Goal: Task Accomplishment & Management: Manage account settings

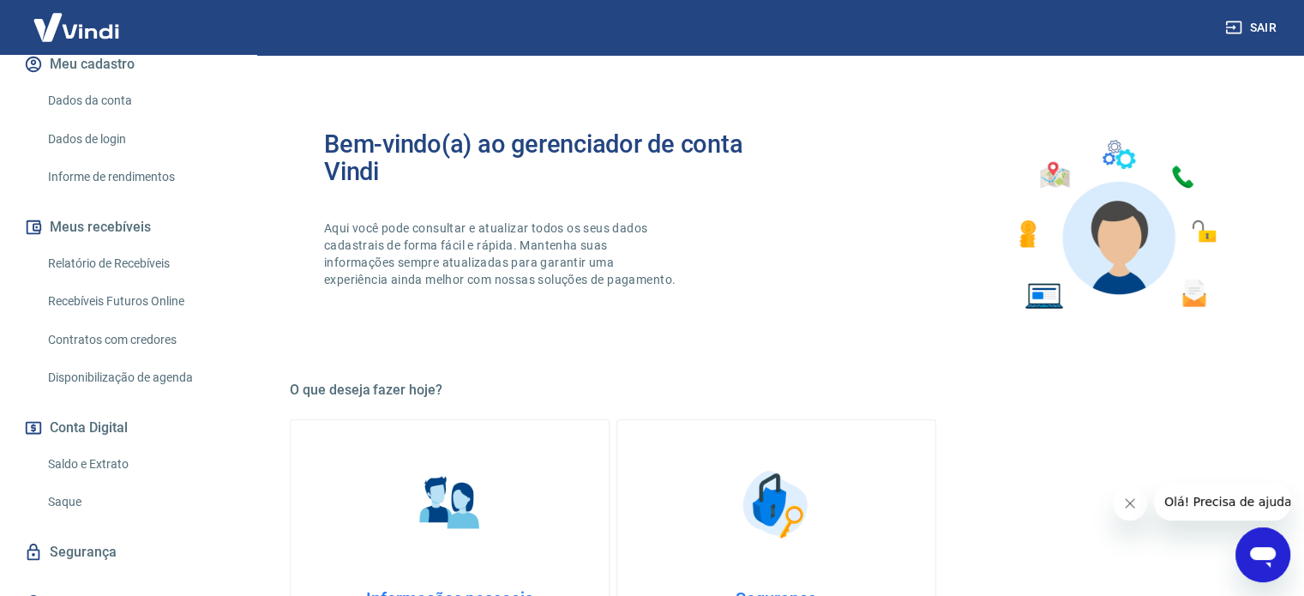
scroll to position [247, 0]
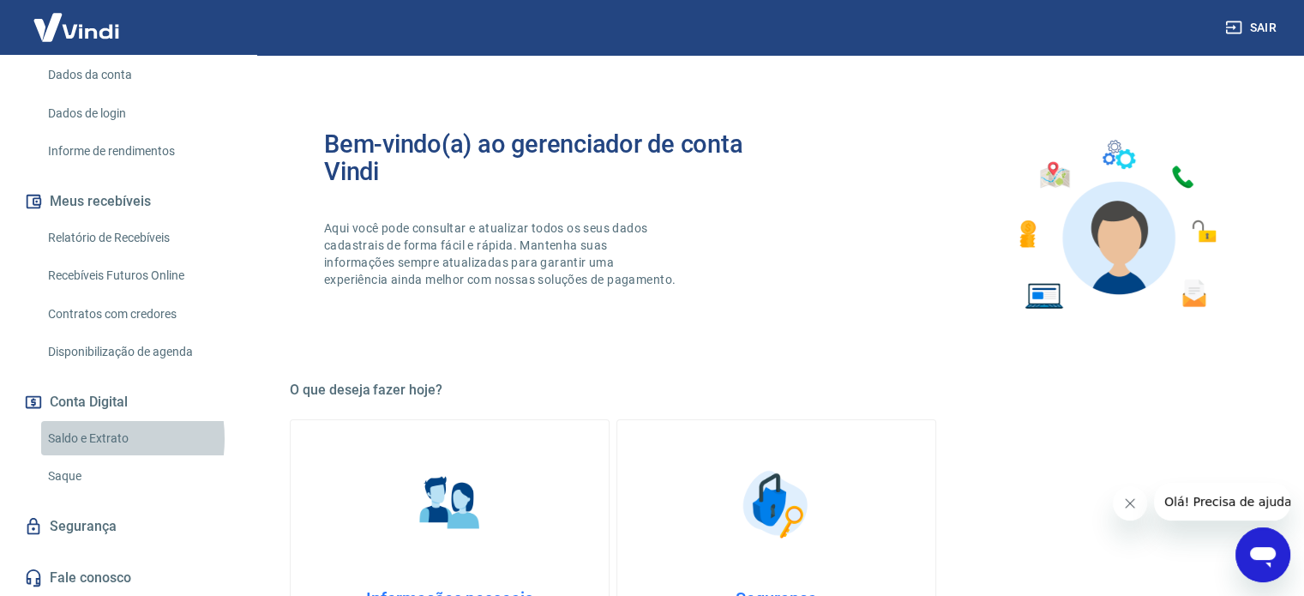
click at [84, 438] on link "Saldo e Extrato" at bounding box center [138, 438] width 195 height 35
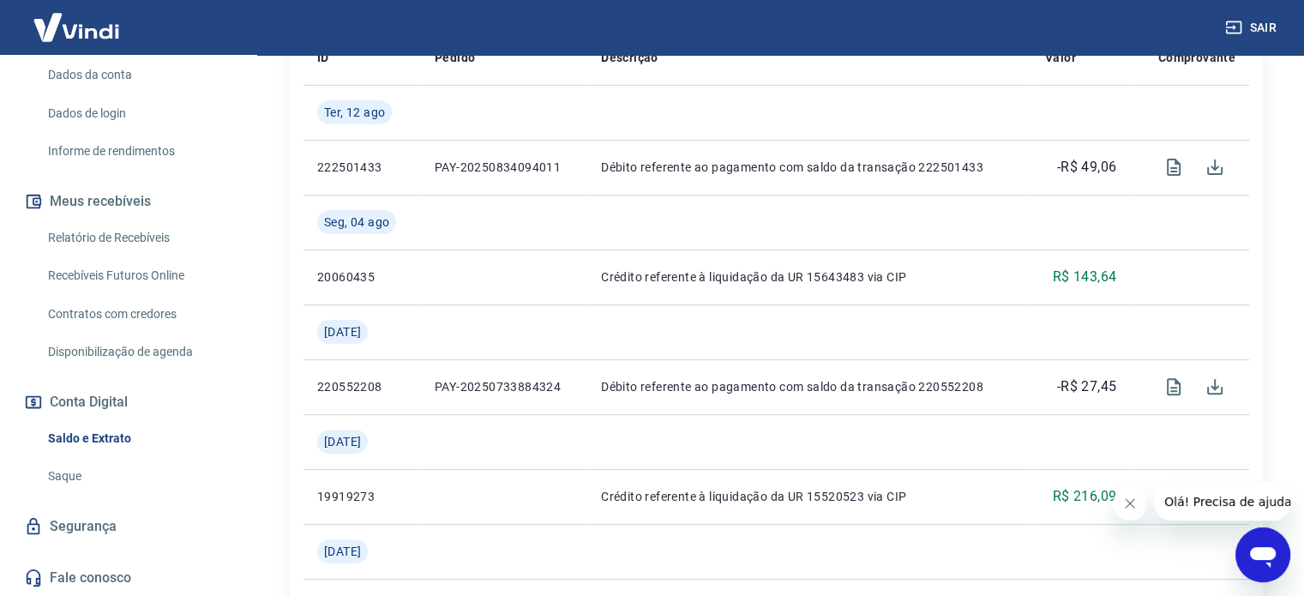
scroll to position [457, 0]
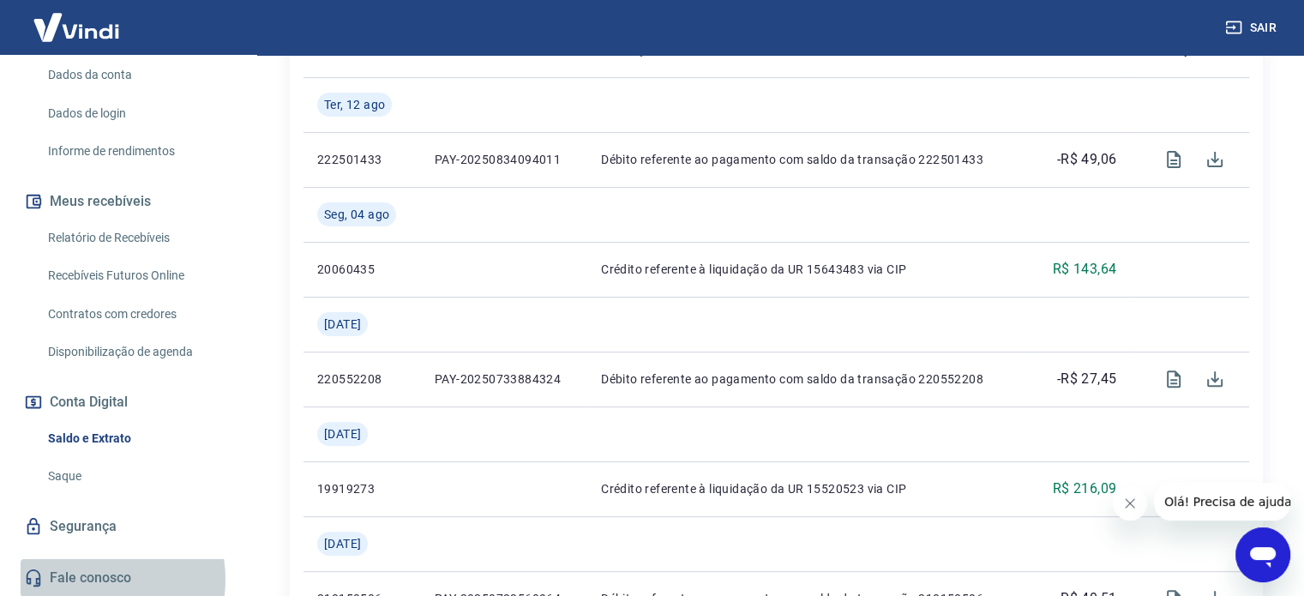
click at [90, 579] on link "Fale conosco" at bounding box center [128, 578] width 215 height 38
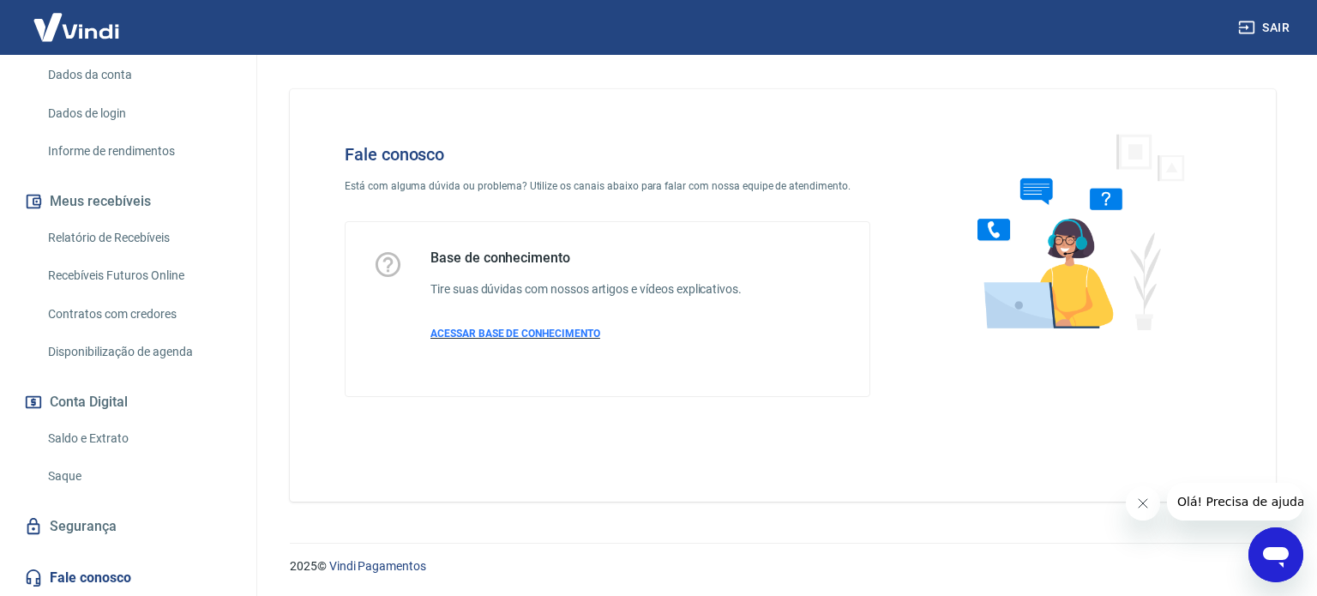
click at [517, 331] on span "ACESSAR BASE DE CONHECIMENTO" at bounding box center [515, 333] width 170 height 12
click at [1277, 548] on icon "Abrir janela de mensagens" at bounding box center [1276, 557] width 26 height 21
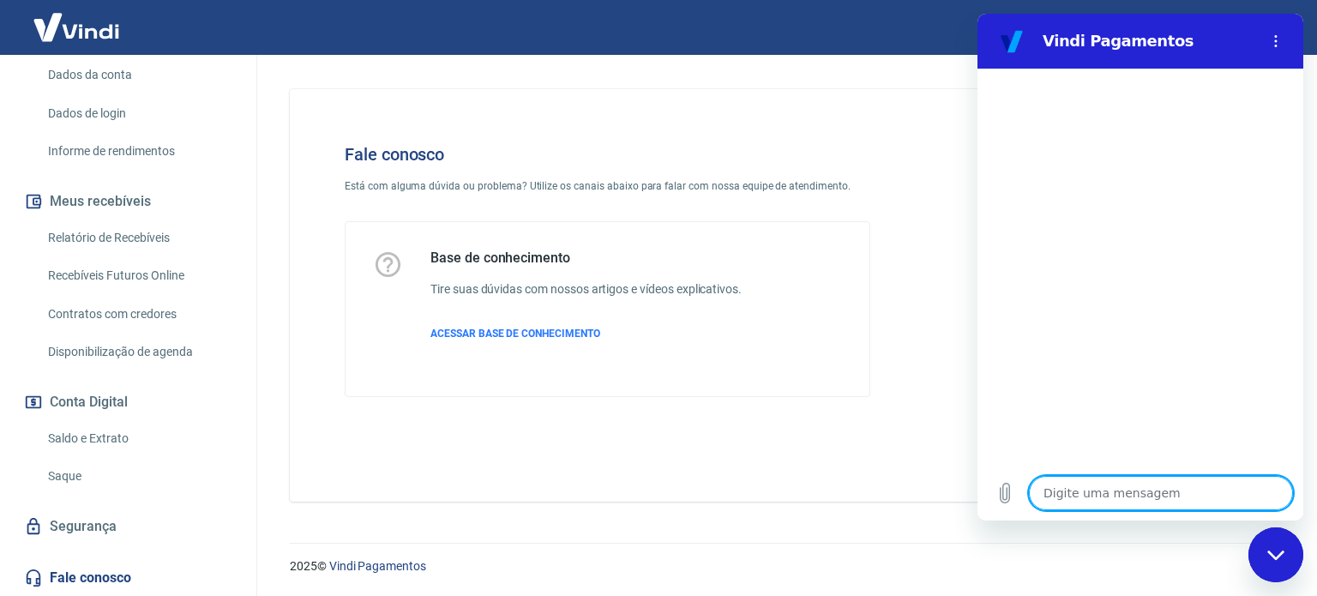
type textarea "x"
type textarea "M"
type textarea "x"
type textarea "Mi"
type textarea "x"
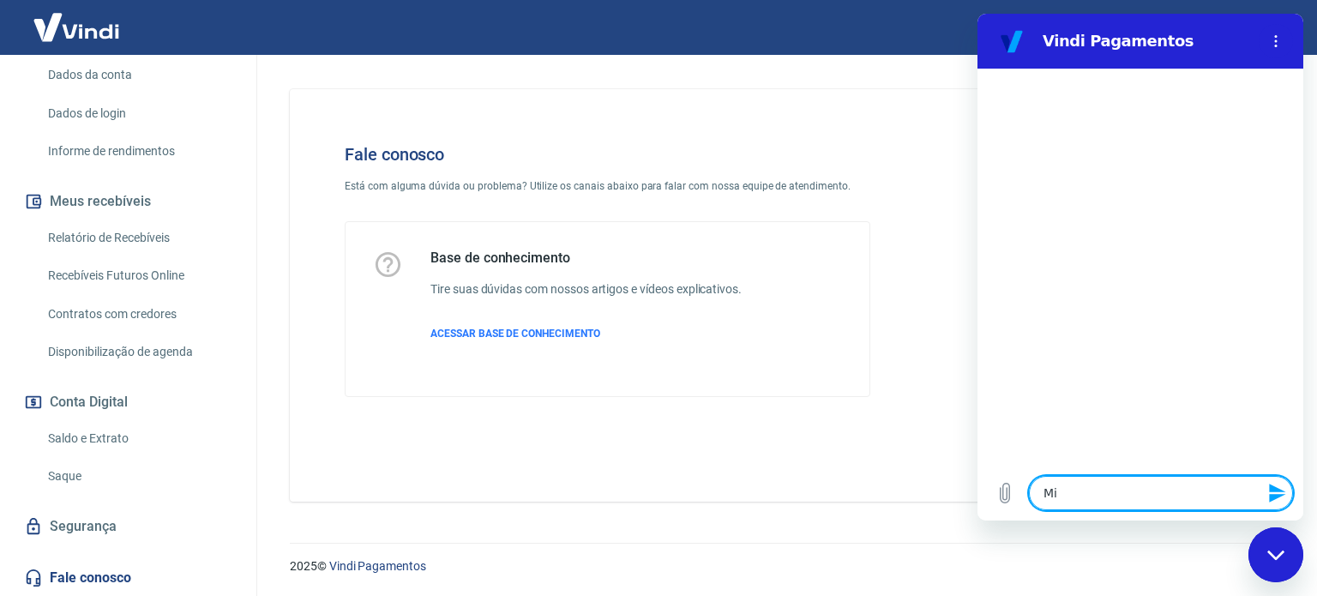
type textarea "Min"
type textarea "x"
type textarea "Minh"
type textarea "x"
type textarea "Minha"
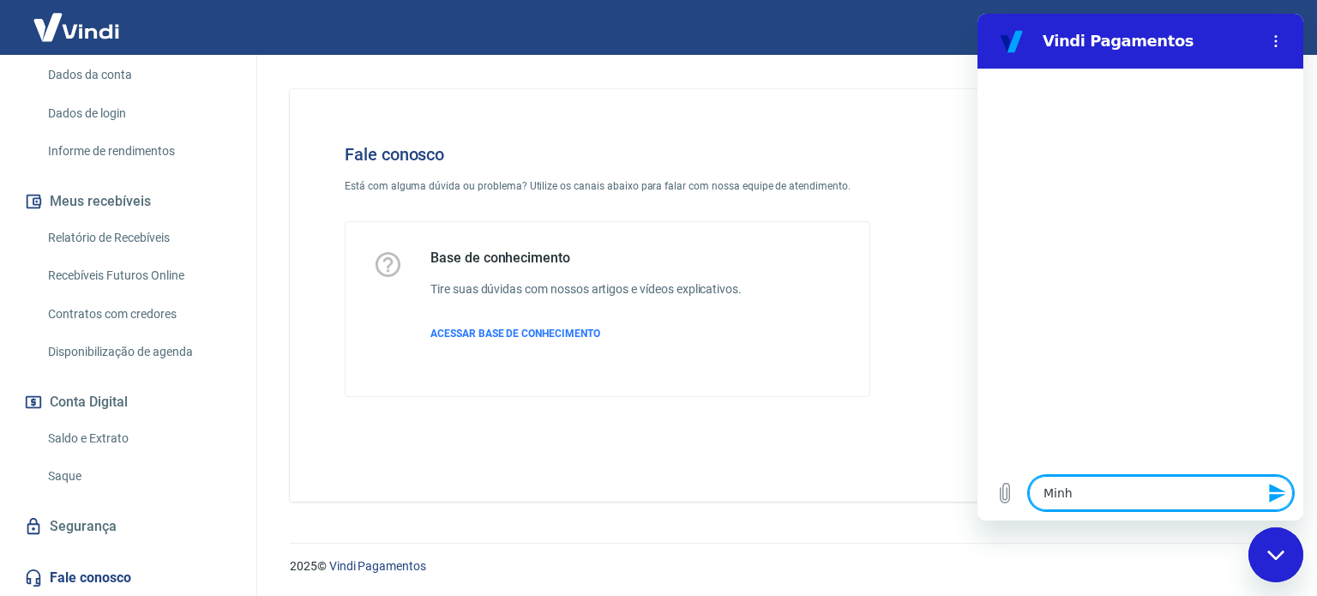
type textarea "x"
type textarea "Minha"
type textarea "x"
type textarea "Minha c"
type textarea "x"
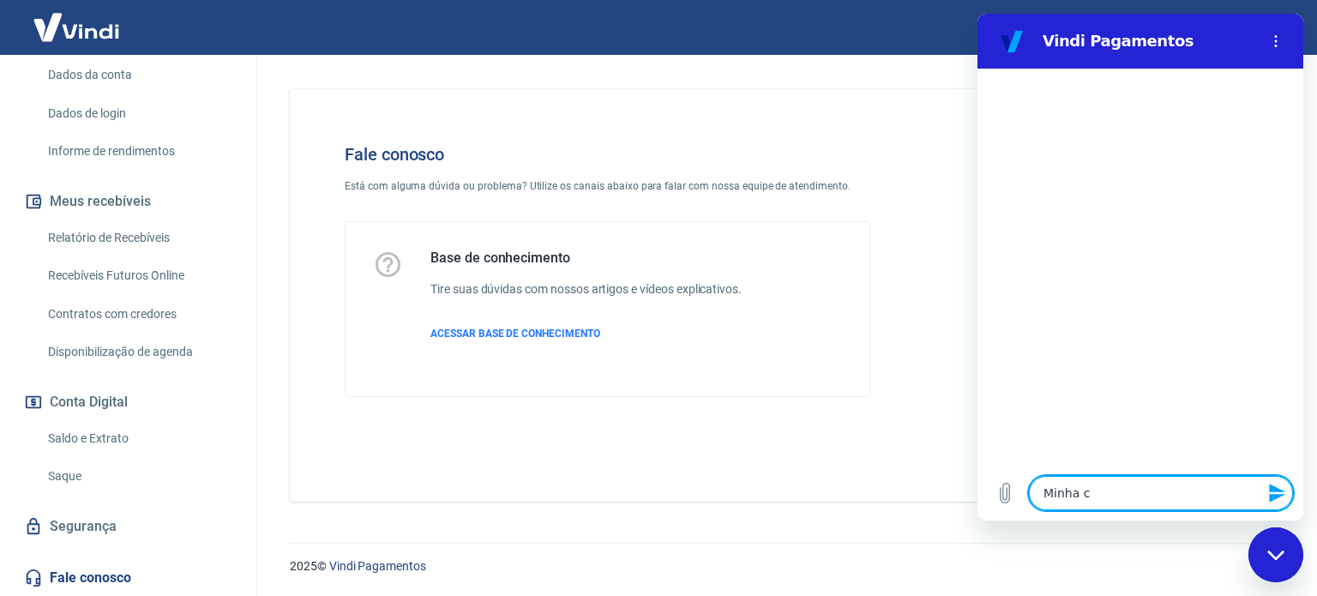
type textarea "Minha co"
type textarea "x"
type textarea "Minha con"
type textarea "x"
type textarea "Minha cont"
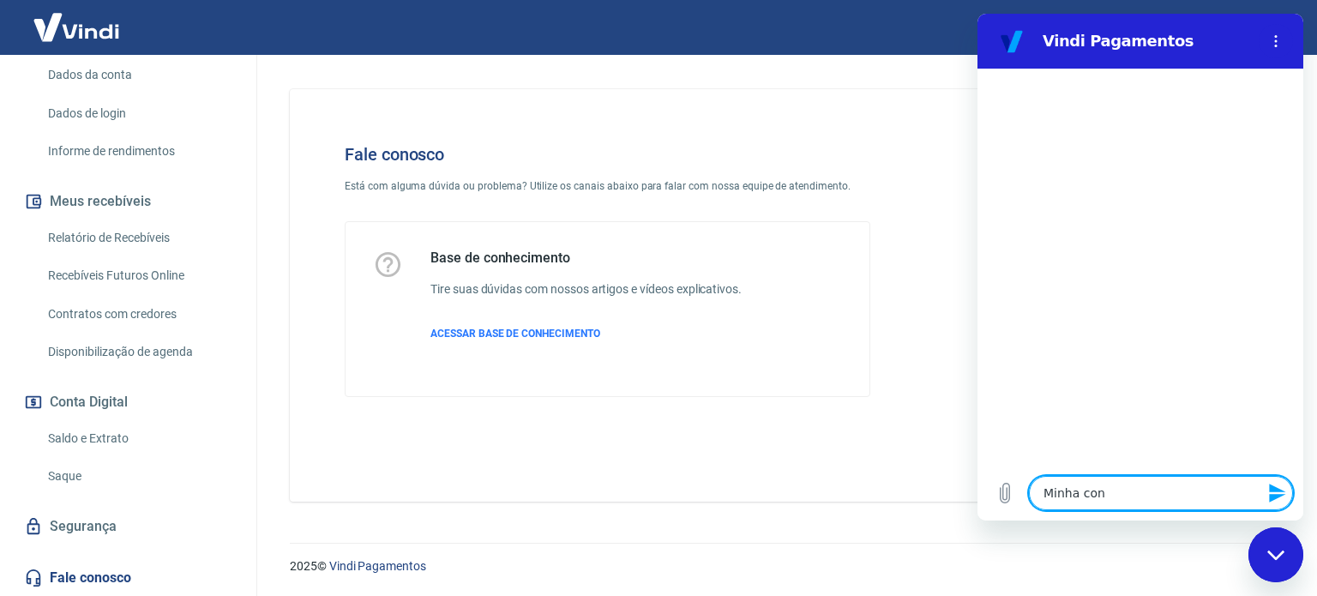
type textarea "x"
type textarea "Minha conta"
type textarea "x"
type textarea "Minha conta"
type textarea "x"
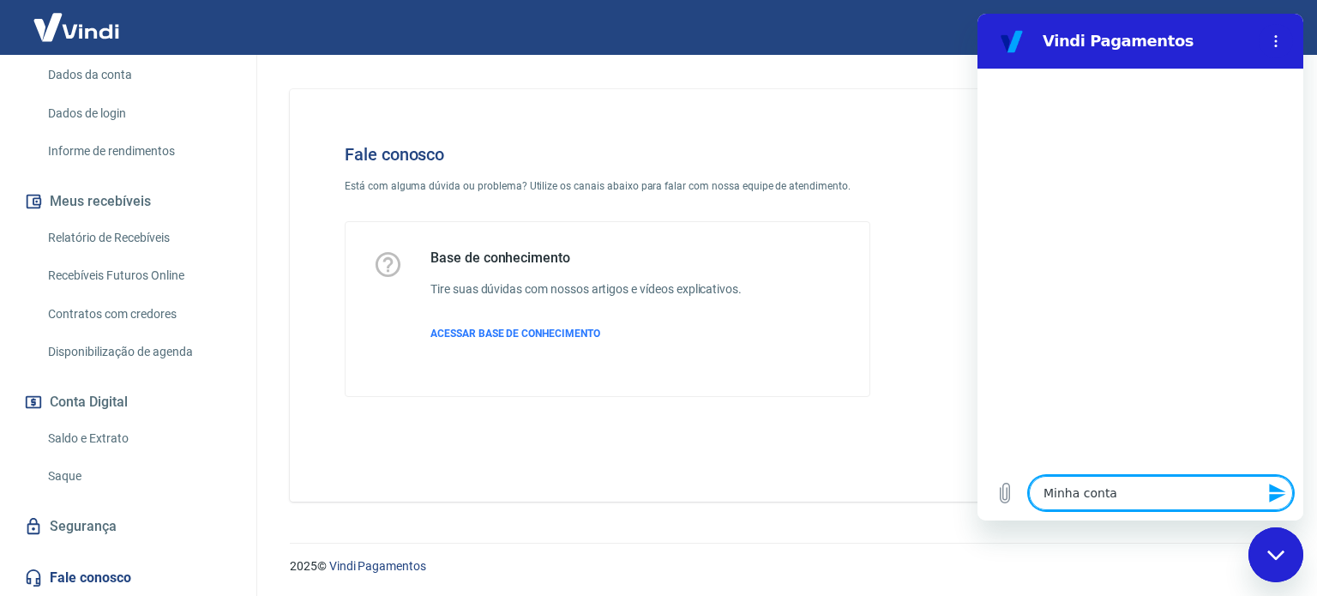
type textarea "Minha conta V"
type textarea "x"
type textarea "Minha conta Vi"
type textarea "x"
type textarea "Minha conta Vin"
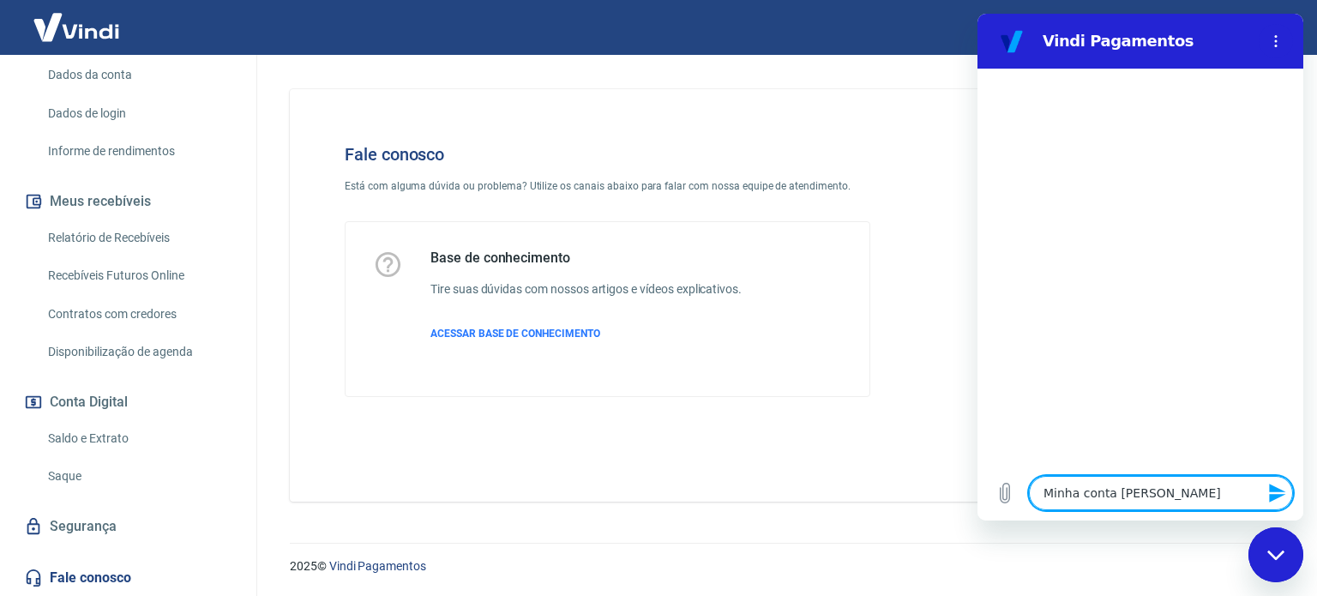
type textarea "x"
type textarea "Minha conta Vind"
type textarea "x"
type textarea "Minha conta Vindi"
type textarea "x"
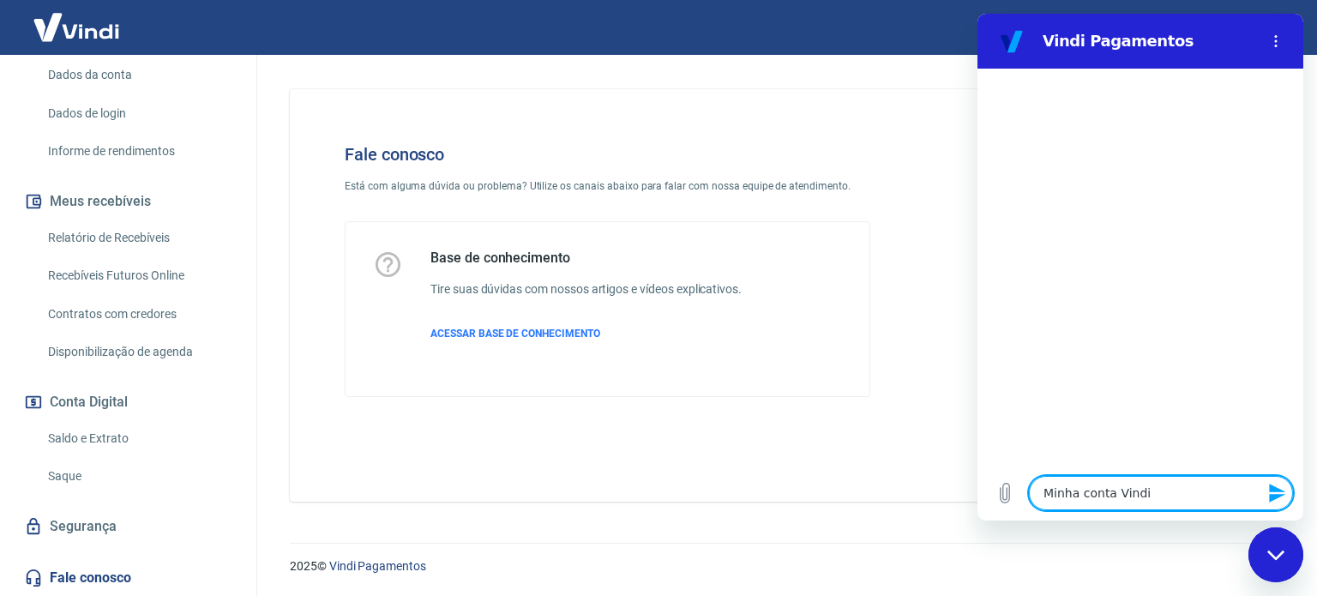
type textarea "Minha conta Vindi"
type textarea "x"
type textarea "Minha conta Vindi i"
type textarea "x"
type textarea "Minha conta Vindi ir"
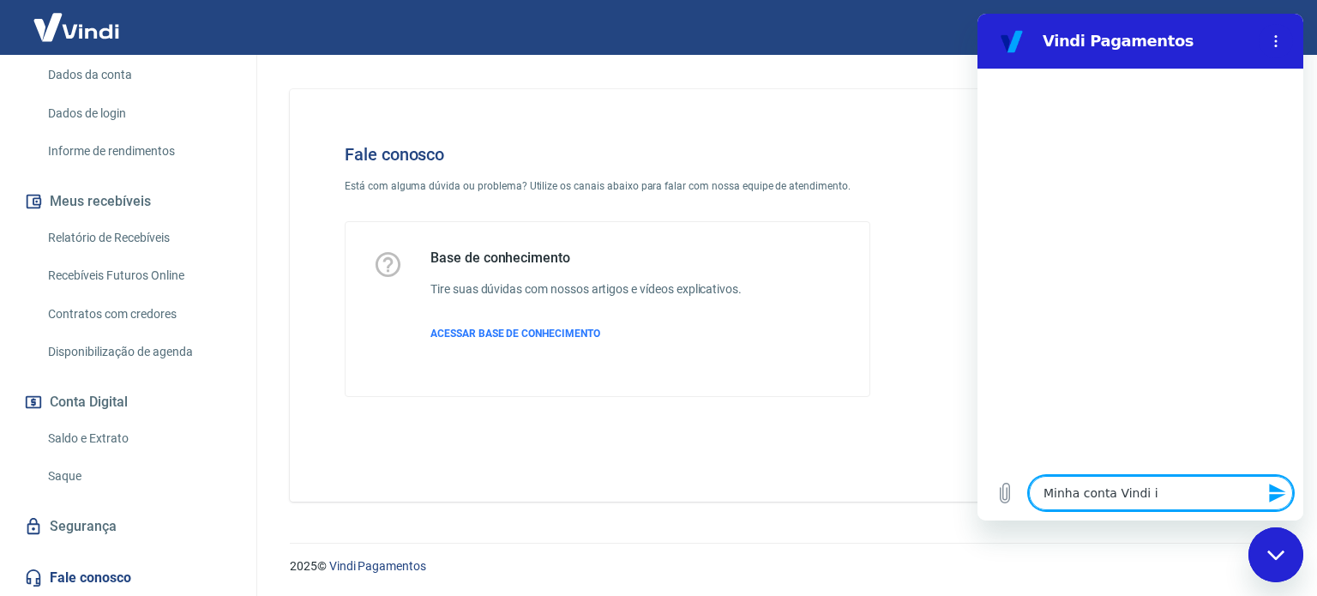
type textarea "x"
type textarea "Minha conta Vindi irá"
type textarea "x"
type textarea "Minha conta Vindi irá"
type textarea "x"
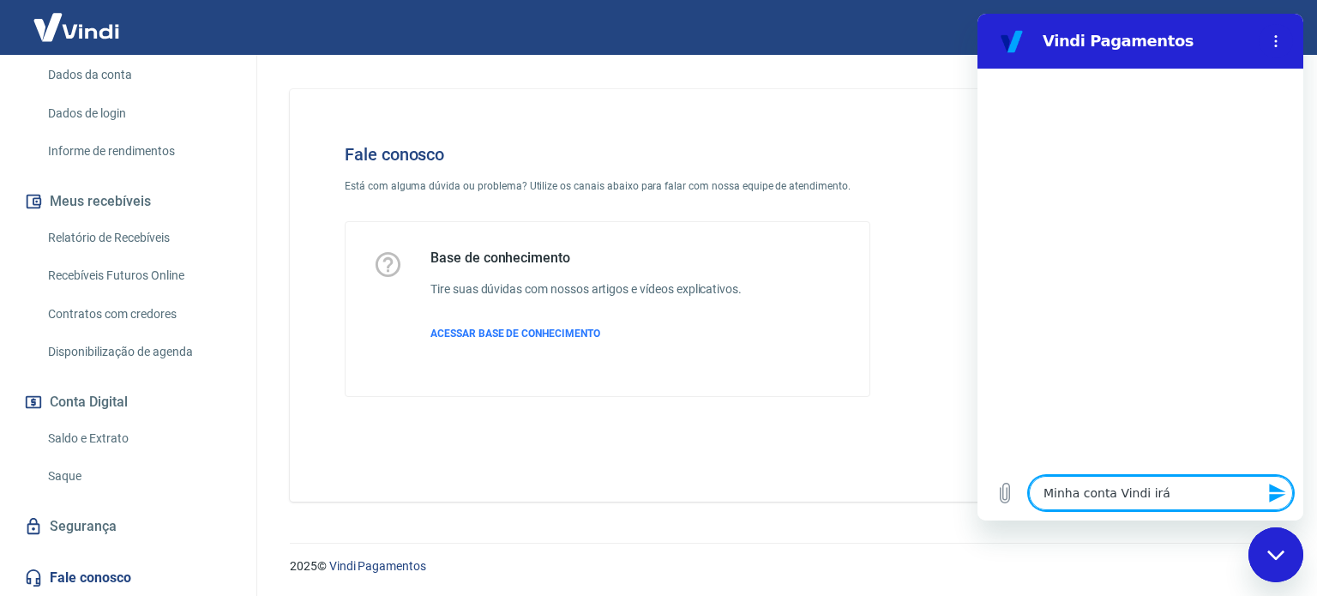
type textarea "Minha conta Vindi irá s"
type textarea "x"
type textarea "Minha conta Vindi irá se"
type textarea "x"
type textarea "Minha conta Vindi irá ser"
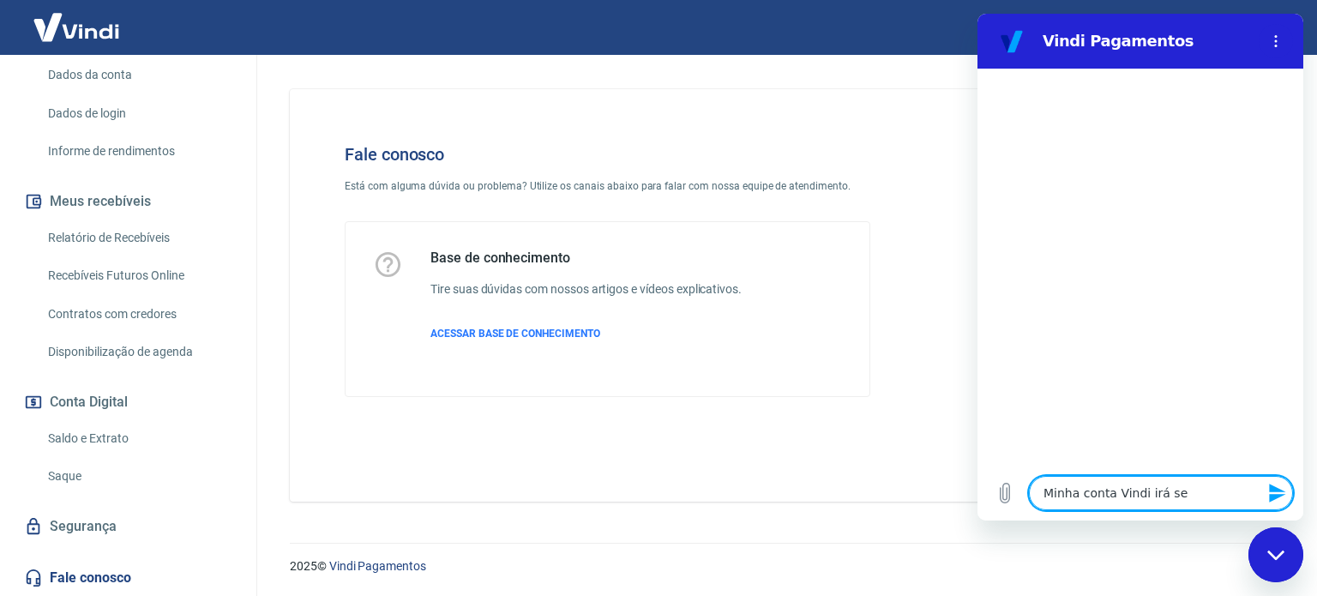
type textarea "x"
type textarea "Minha conta Vindi irá ser"
type textarea "x"
type textarea "Minha conta Vindi irá ser d"
type textarea "x"
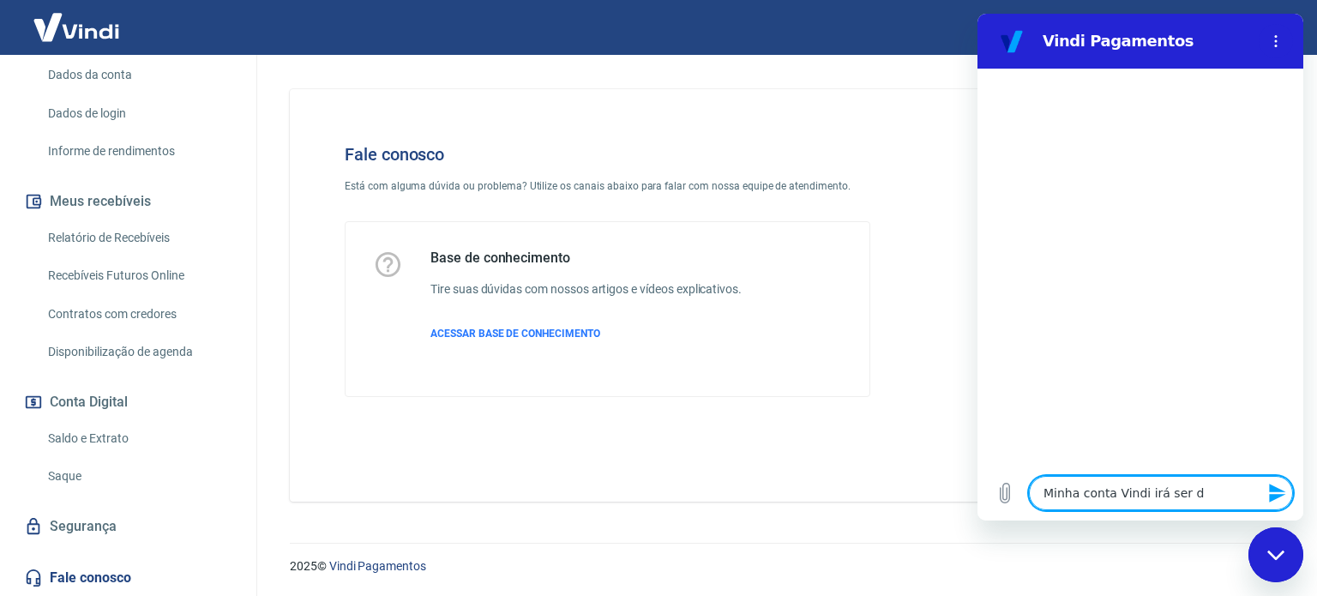
type textarea "Minha conta Vindi irá ser de"
type textarea "x"
type textarea "Minha conta Vindi irá ser dea"
type textarea "x"
type textarea "Minha conta Vindi irá ser de"
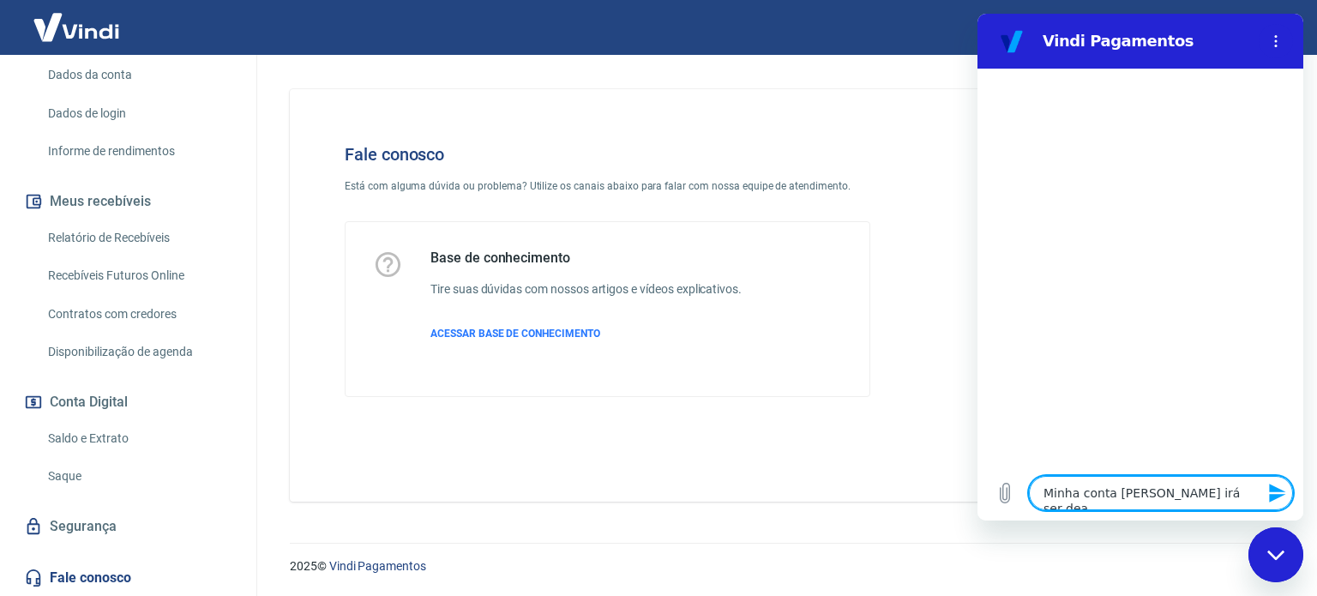
type textarea "x"
type textarea "Minha conta Vindi irá ser des"
type textarea "x"
type textarea "Minha conta Vindi irá ser desa"
type textarea "x"
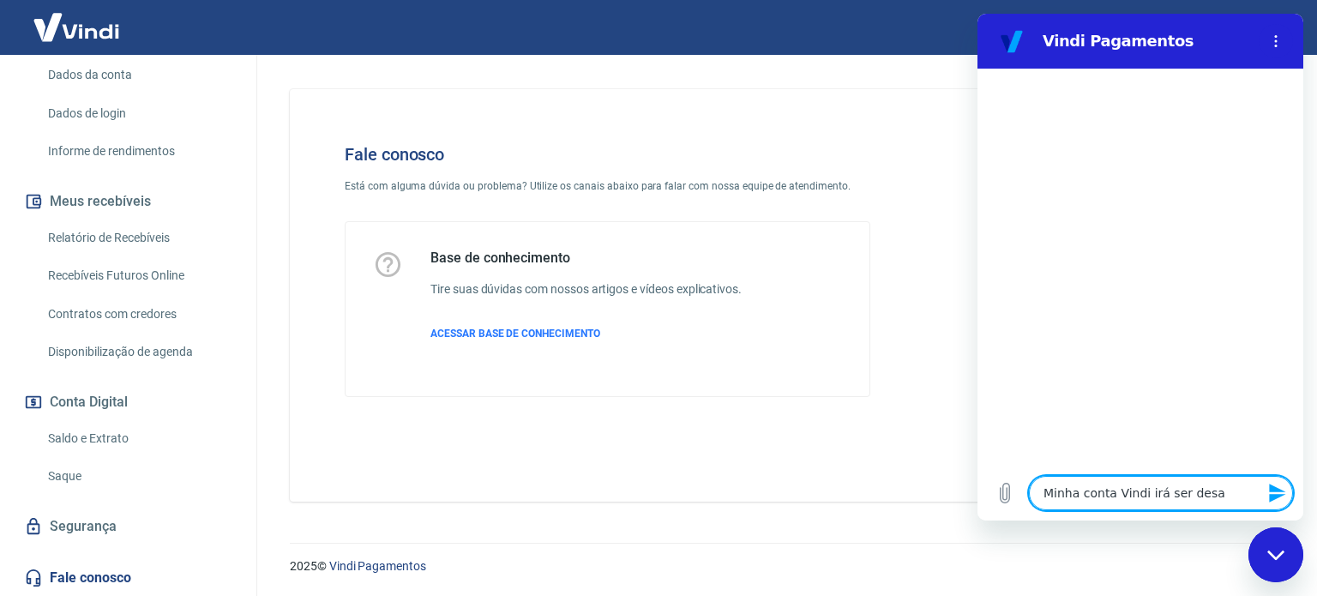
type textarea "Minha conta Vindi irá ser desat"
type textarea "x"
type textarea "Minha conta Vindi irá ser desati"
type textarea "x"
type textarea "Minha conta Vindi irá ser desativ"
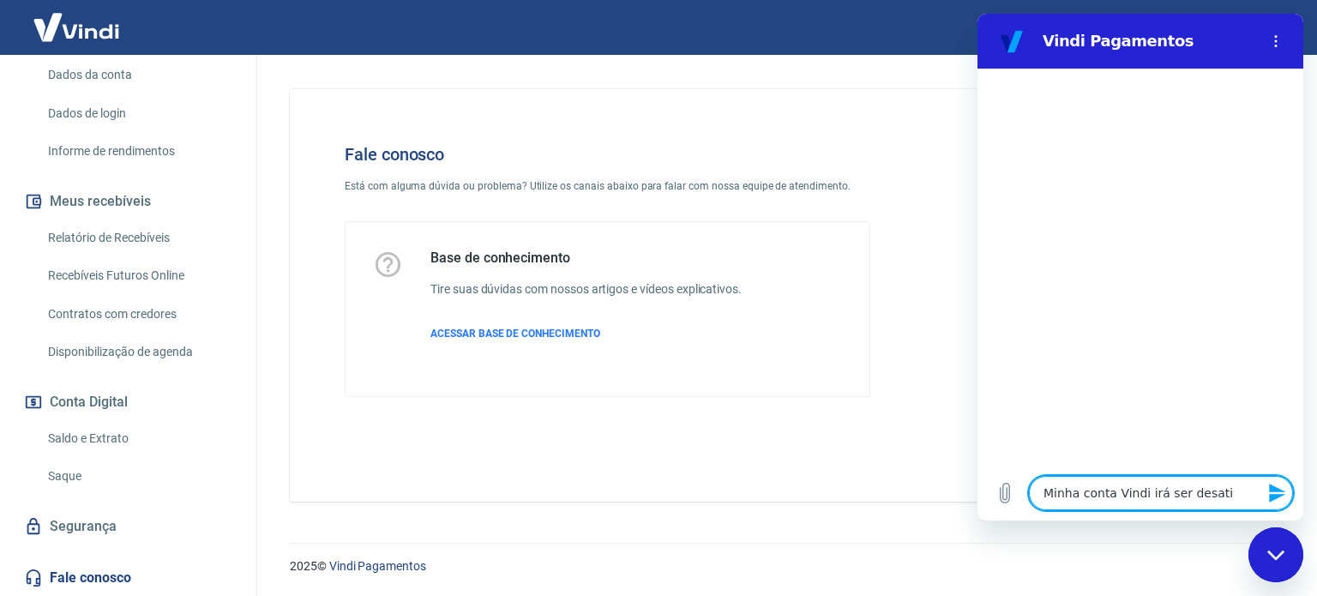
type textarea "x"
type textarea "Minha conta Vindi irá ser desativa"
type textarea "x"
type textarea "Minha conta Vindi irá ser desativad"
type textarea "x"
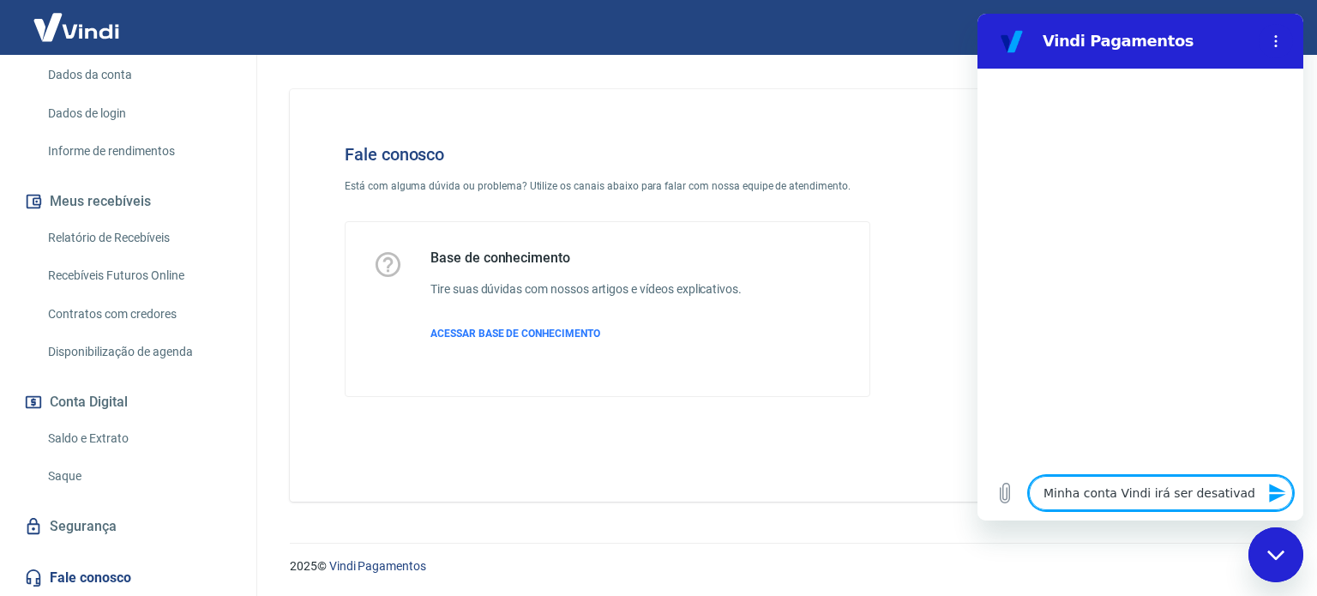
type textarea "Minha conta Vindi irá ser desativada"
type textarea "x"
type textarea "Minha conta Vindi irá ser desativada,"
type textarea "x"
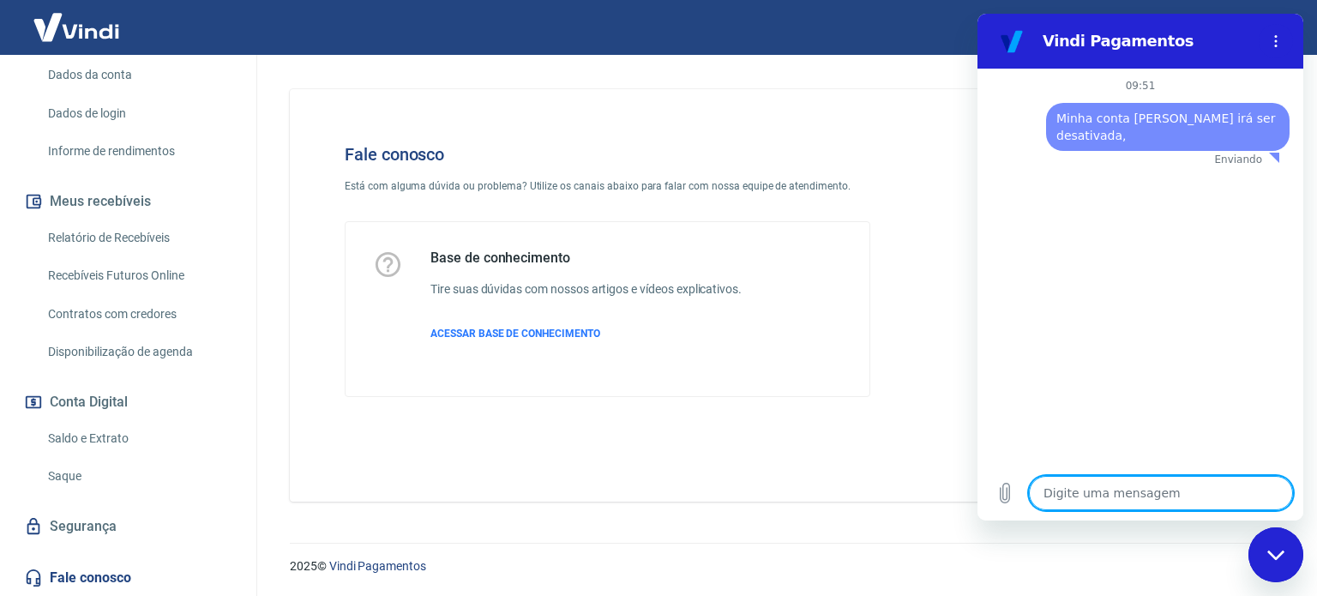
type textarea "x"
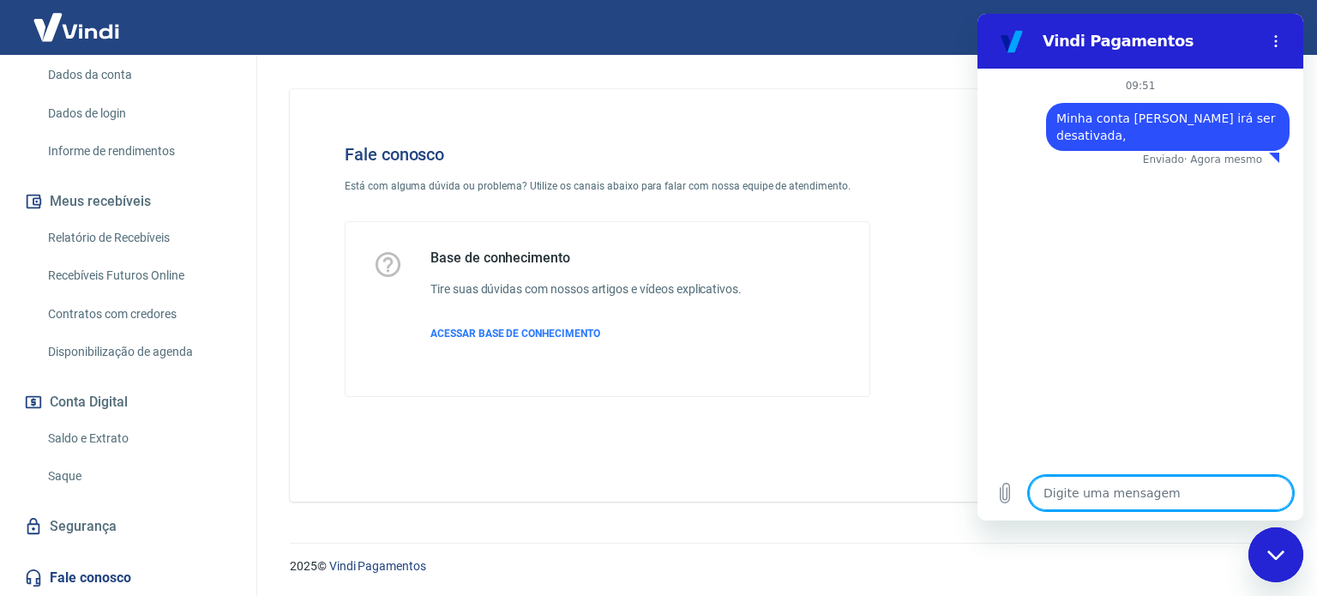
type textarea "?"
type textarea "x"
type textarea "?"
type textarea "x"
type textarea "? c"
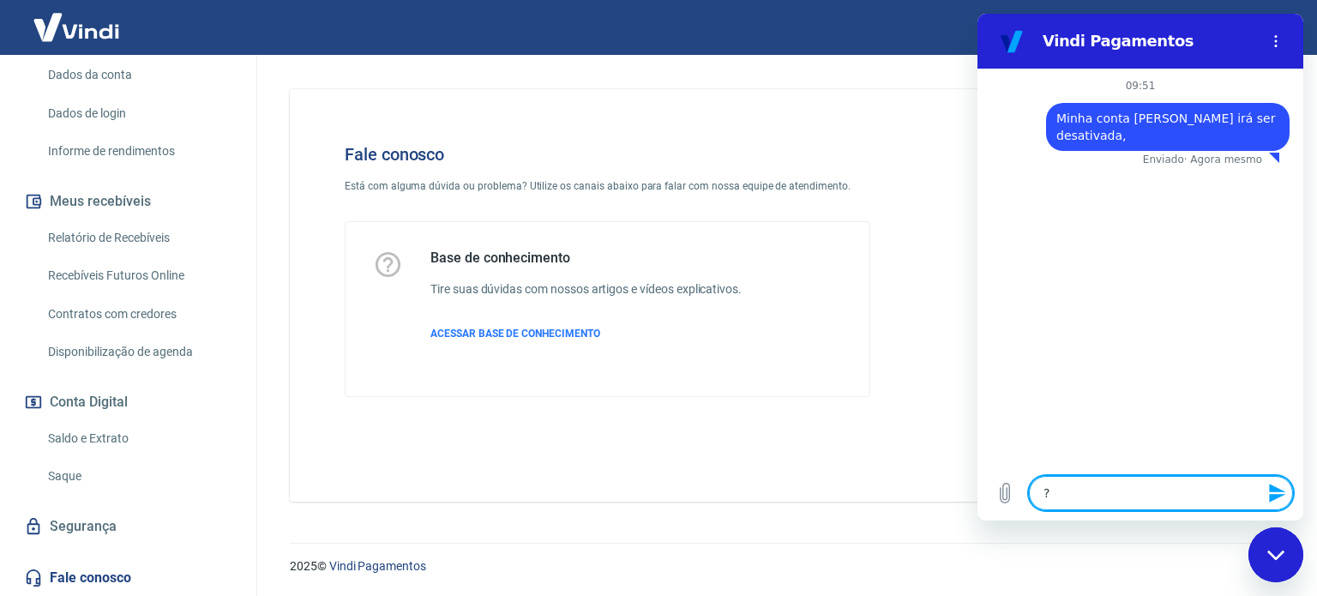
type textarea "x"
type textarea "? co"
type textarea "x"
type textarea "? c"
type textarea "x"
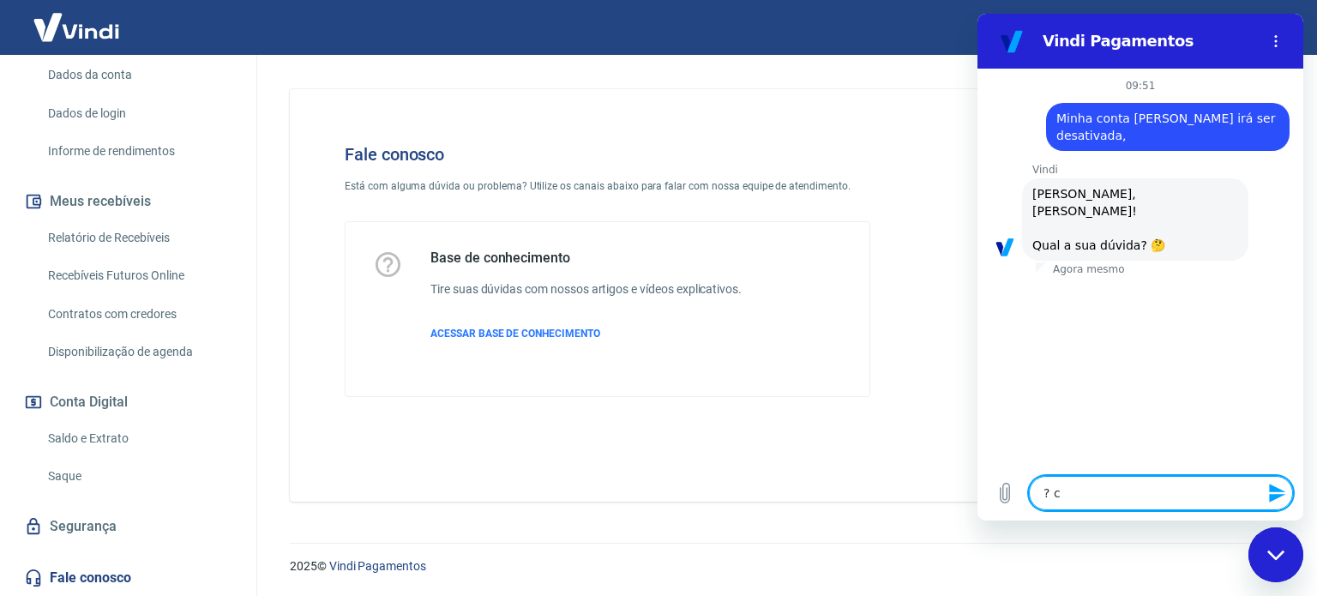
type textarea "?"
type textarea "x"
type textarea "?"
type textarea "x"
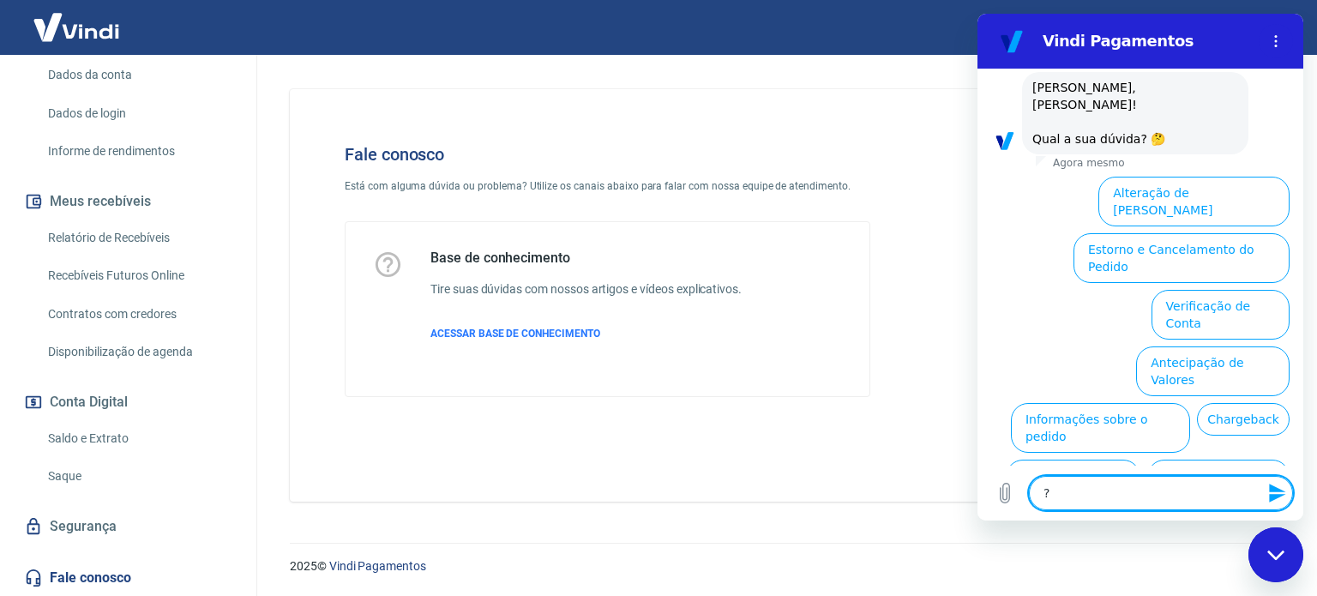
scroll to position [130, 0]
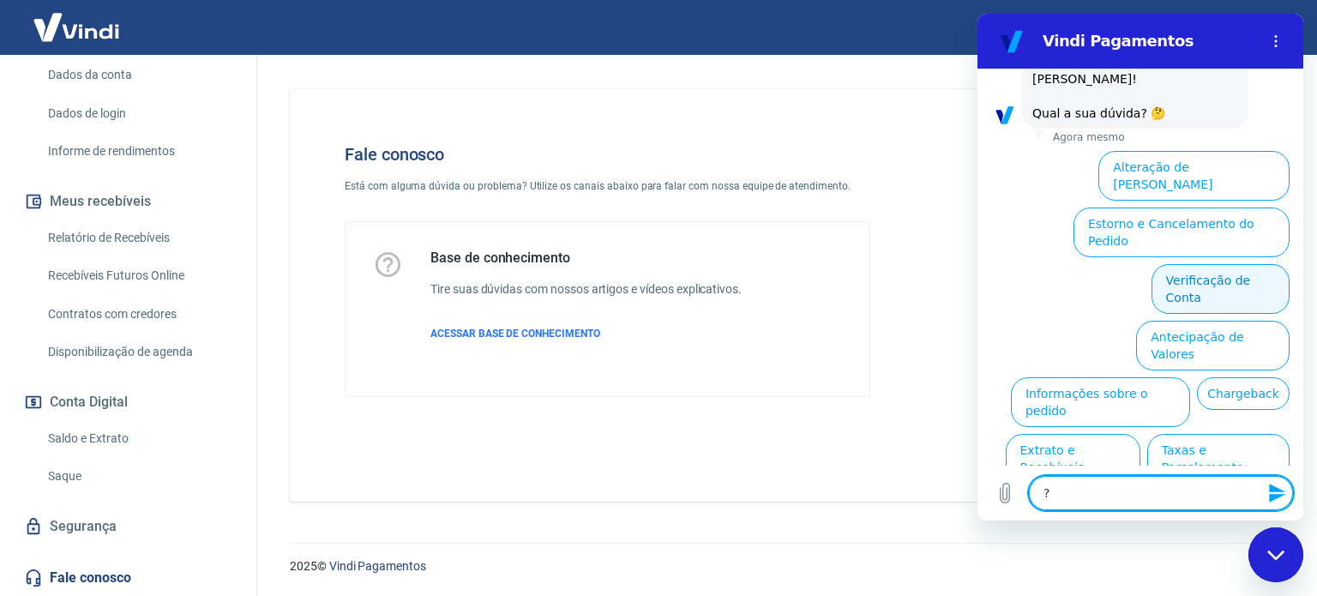
type textarea "?"
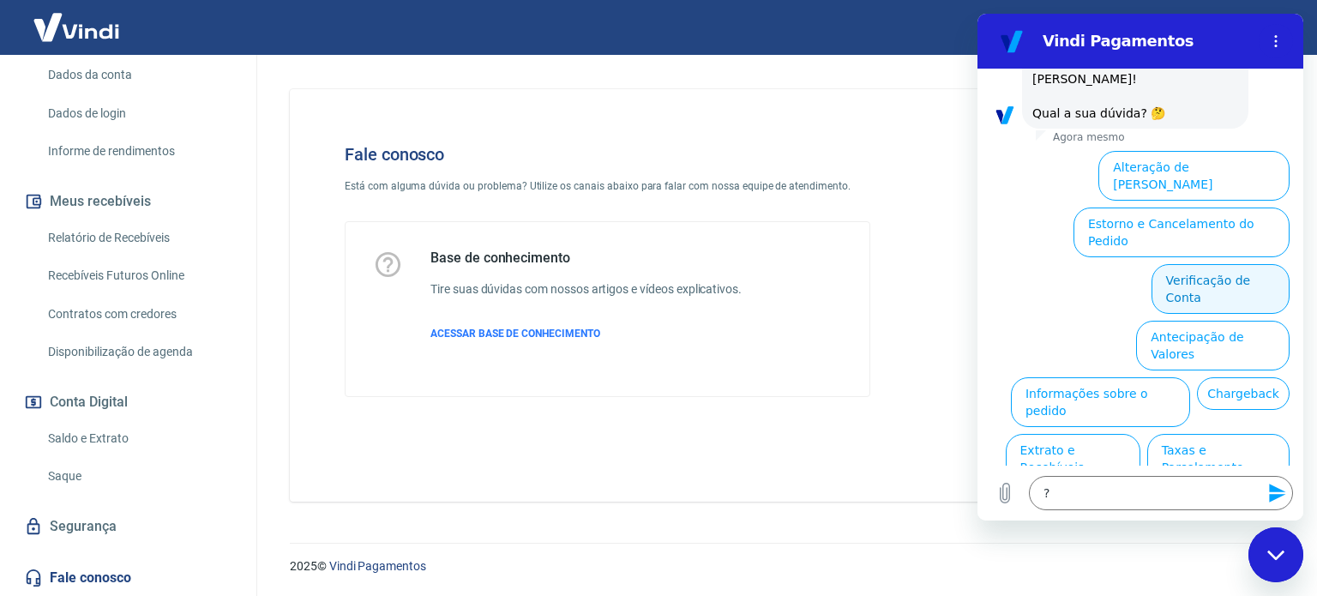
click at [1229, 264] on button "Verificação de Conta" at bounding box center [1220, 289] width 138 height 50
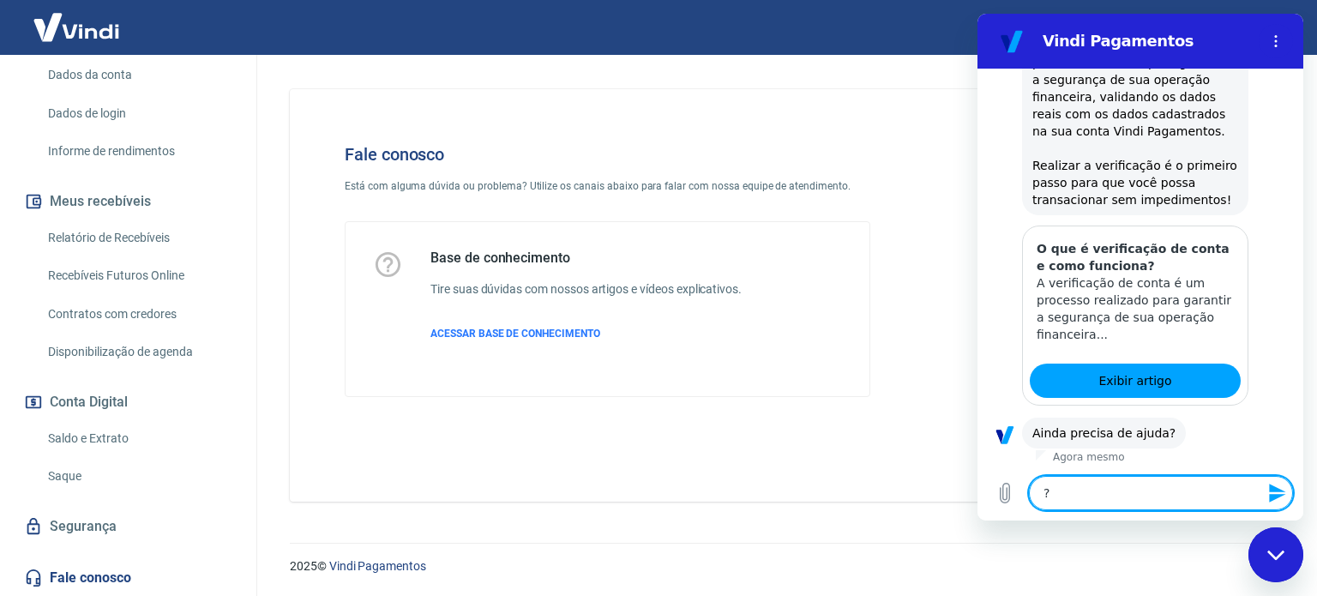
scroll to position [302, 0]
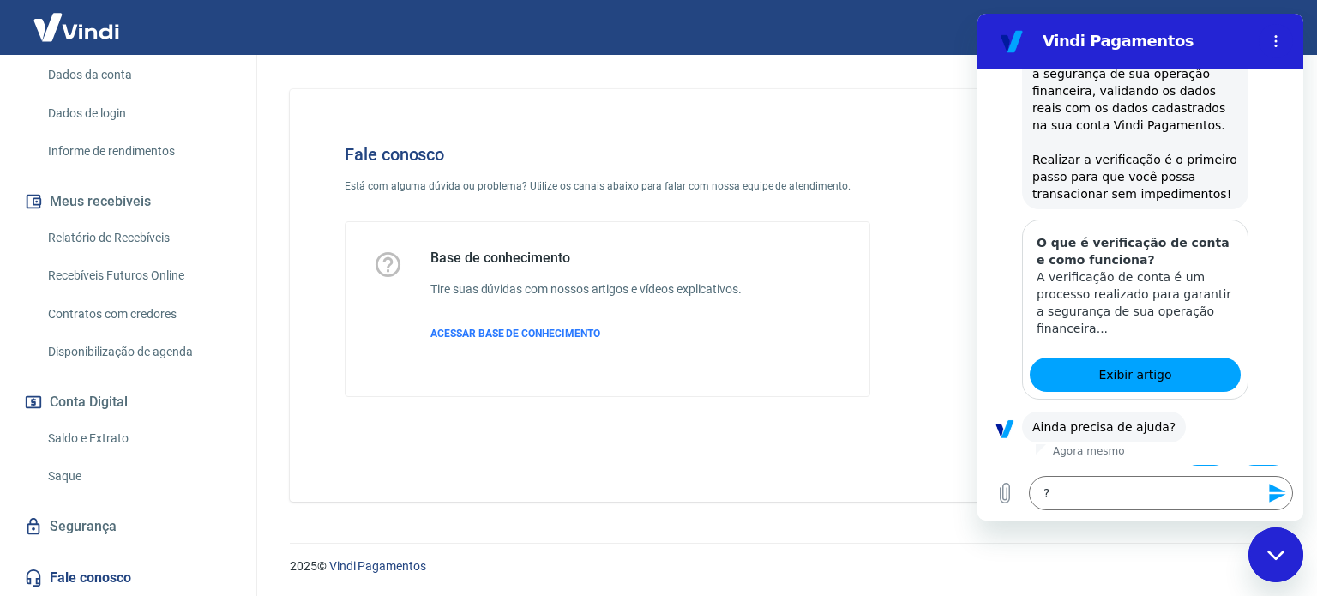
click at [1189, 465] on button "Sim" at bounding box center [1205, 481] width 50 height 33
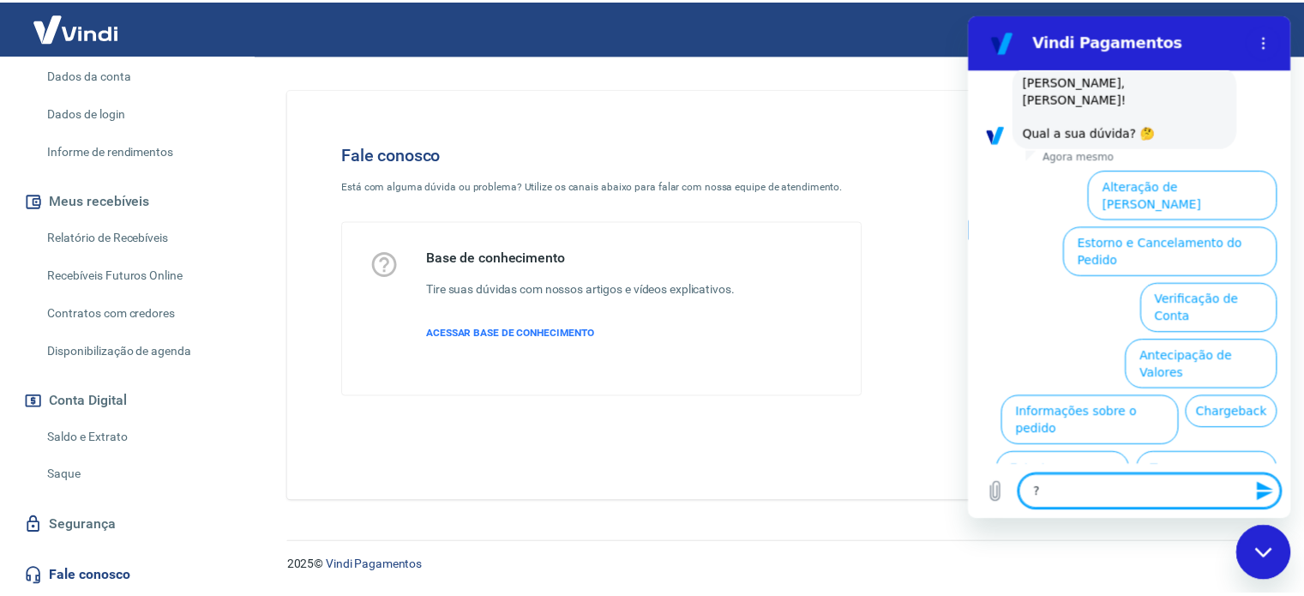
scroll to position [748, 0]
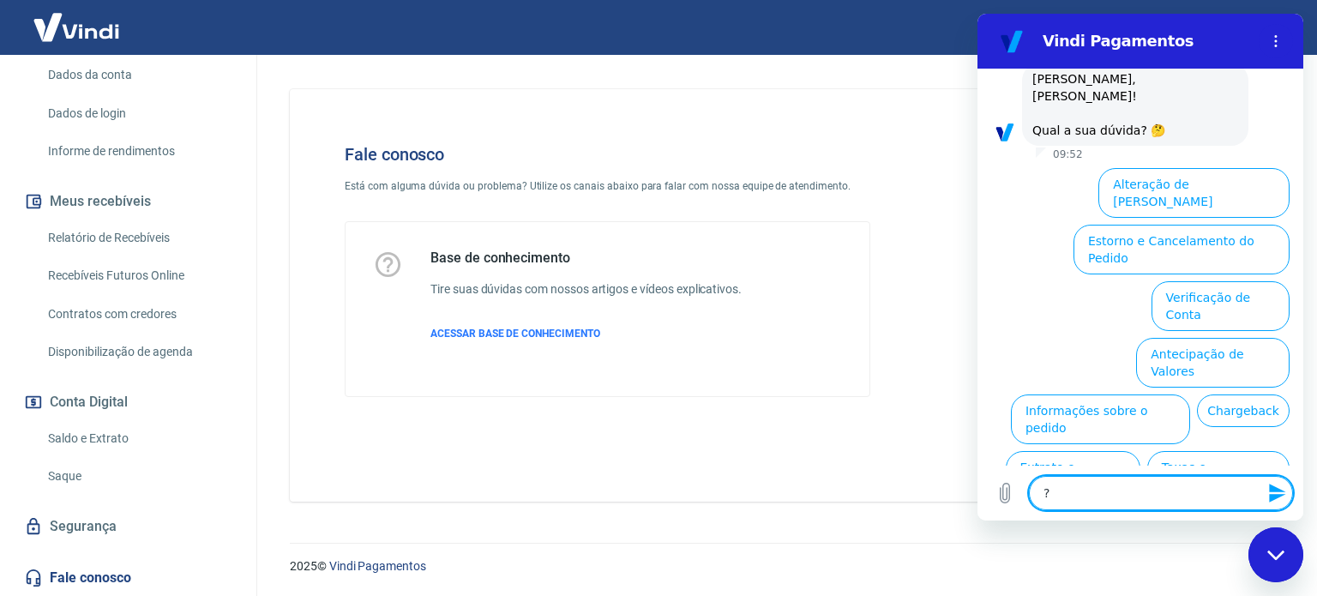
type textarea "x"
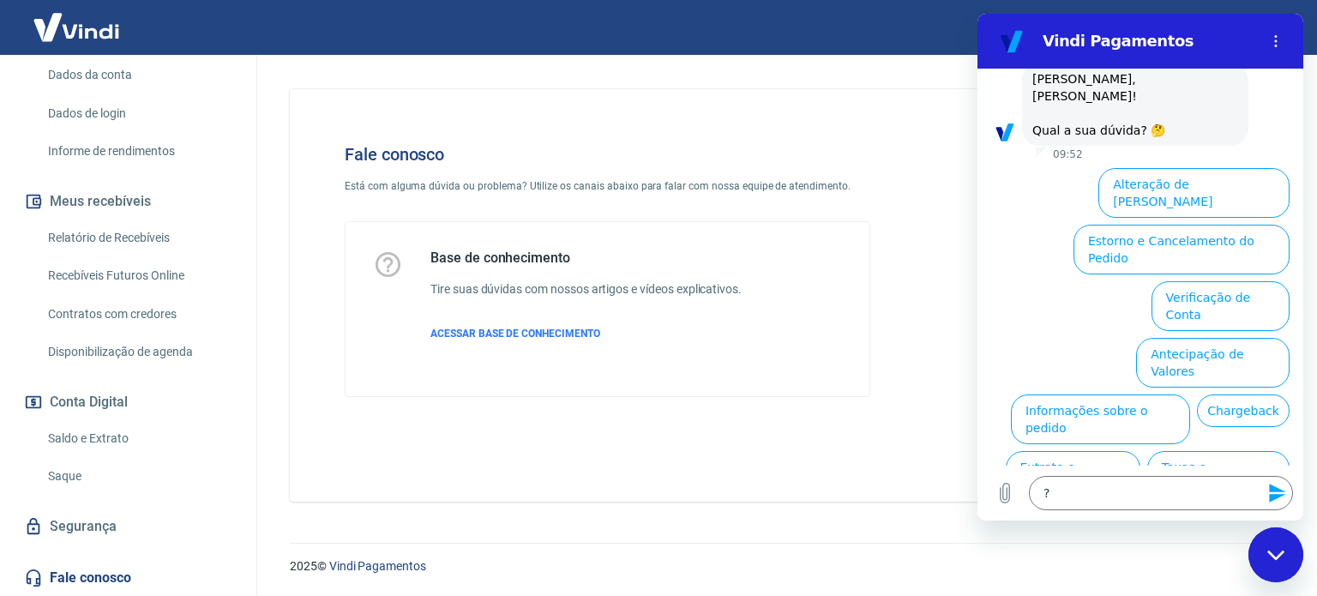
click at [63, 470] on link "Saque" at bounding box center [138, 476] width 195 height 35
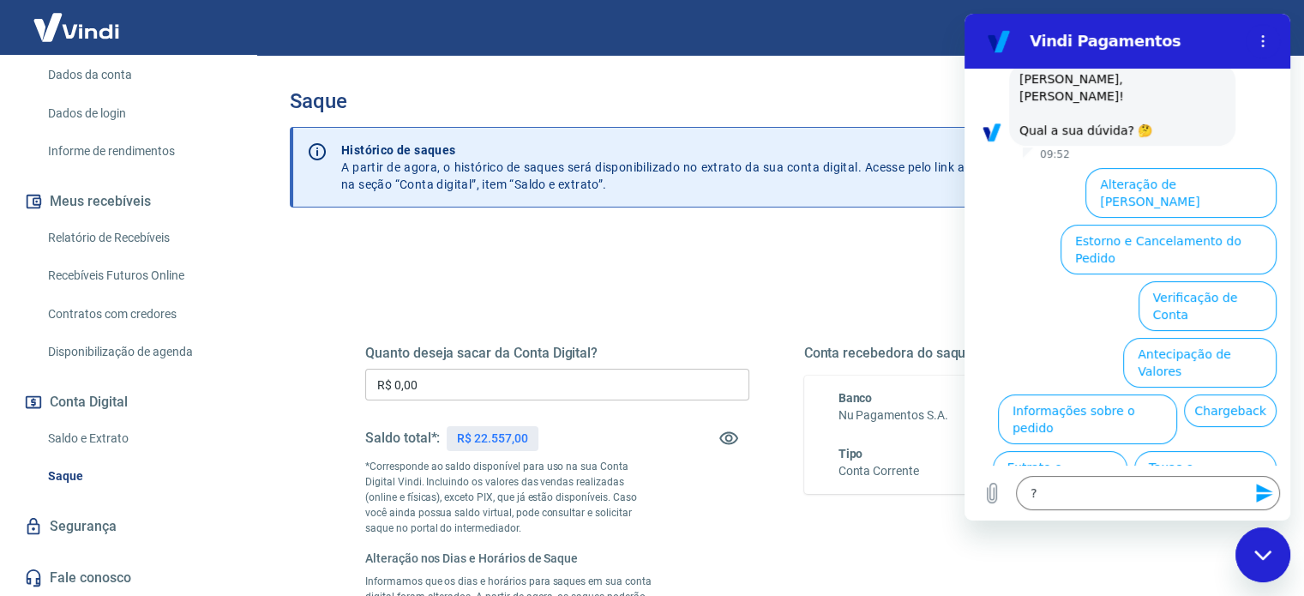
click at [524, 366] on div "Quanto deseja sacar da Conta Digital? R$ 0,00 ​ Saldo total*: R$ 22.557,00 *Cor…" at bounding box center [557, 532] width 384 height 374
click at [460, 375] on input "R$ 0,00" at bounding box center [557, 385] width 384 height 32
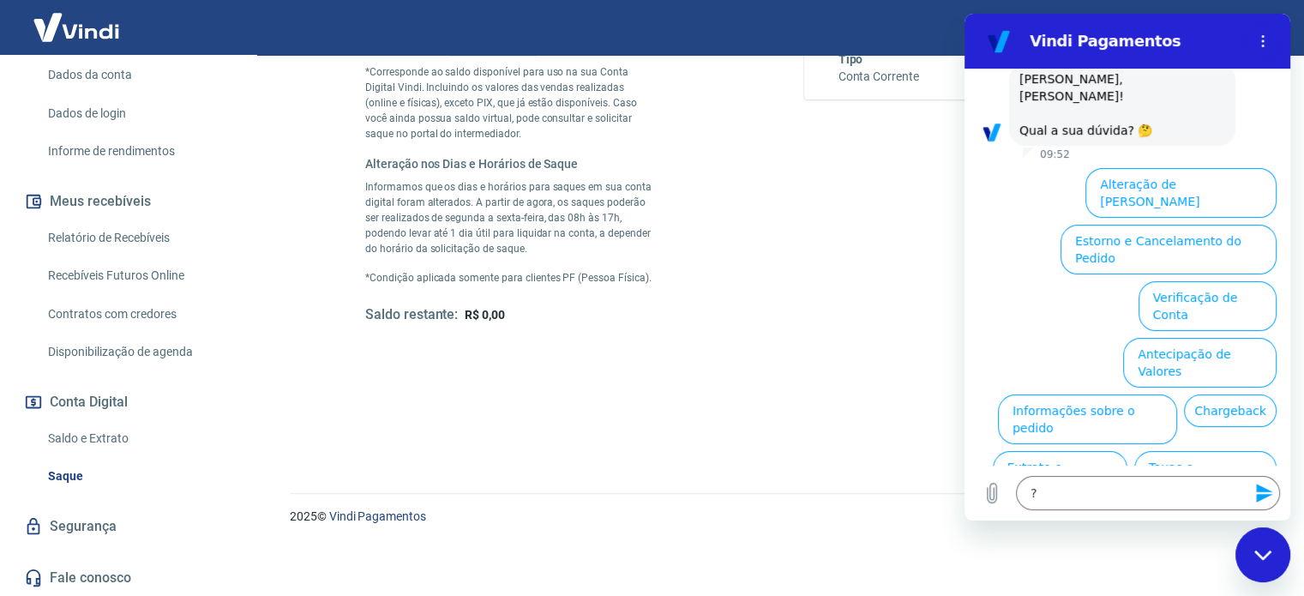
scroll to position [394, 0]
type input "R$ 22.557,00"
click at [1259, 39] on icon "Menu de opções" at bounding box center [1263, 41] width 14 height 14
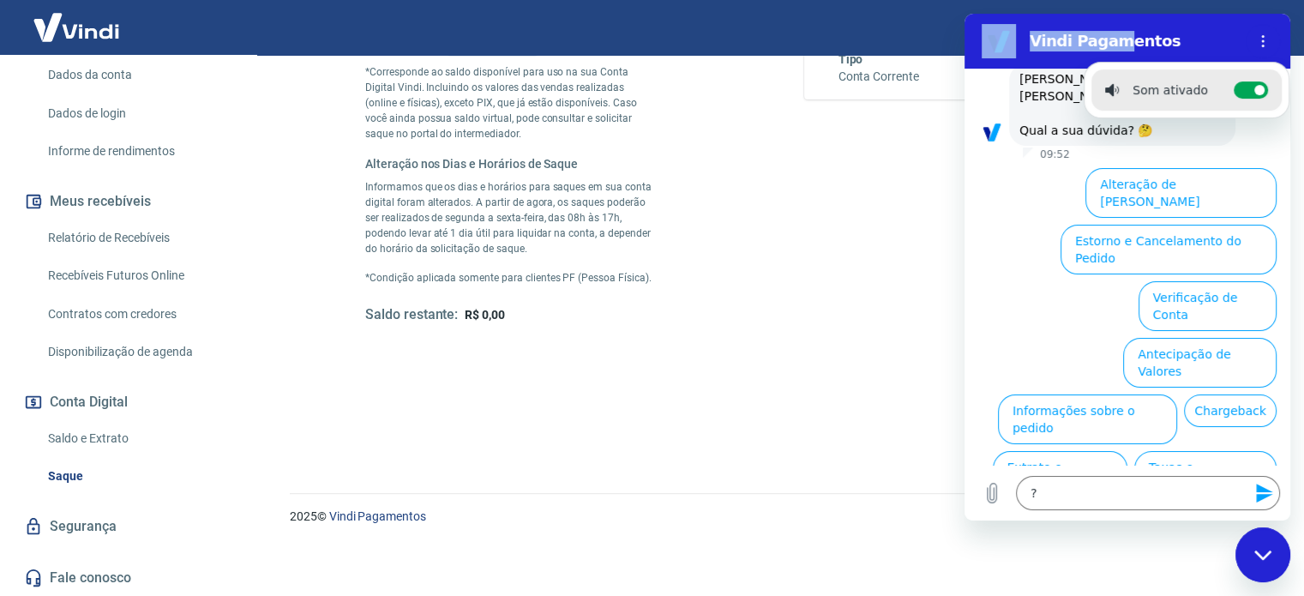
drag, startPoint x: 1114, startPoint y: 41, endPoint x: 550, endPoint y: 129, distance: 570.9
click html "Vindi Pagamentos Som ativado Alternar notificações sonoras 09:51 diz: Minha con…"
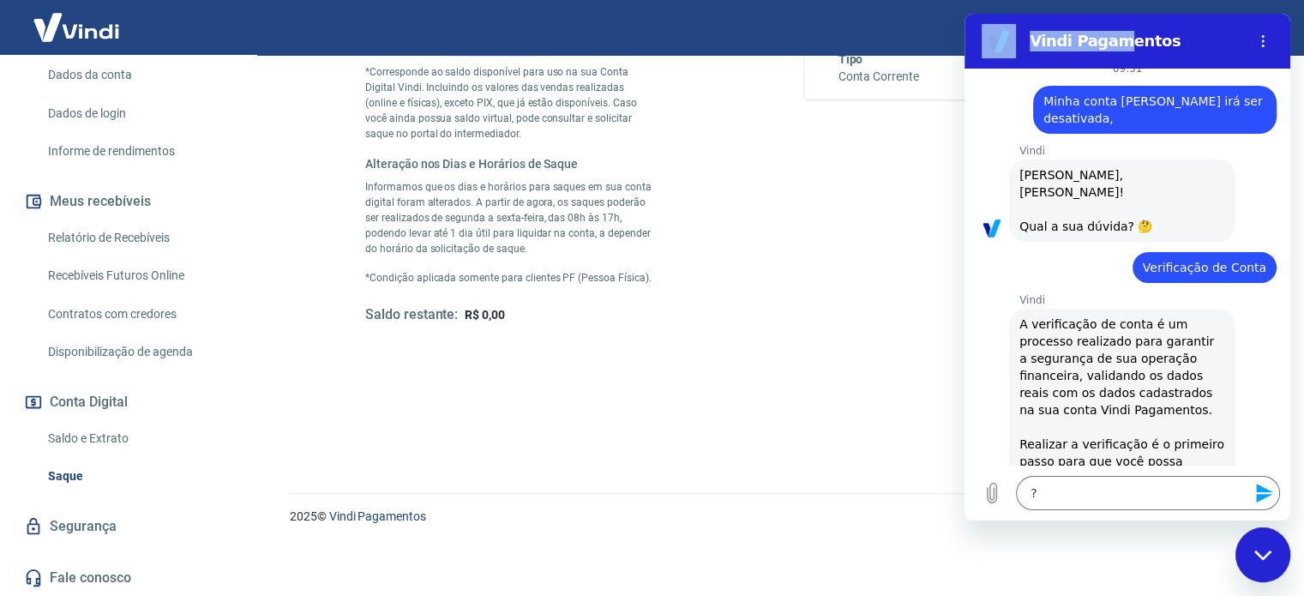
scroll to position [0, 0]
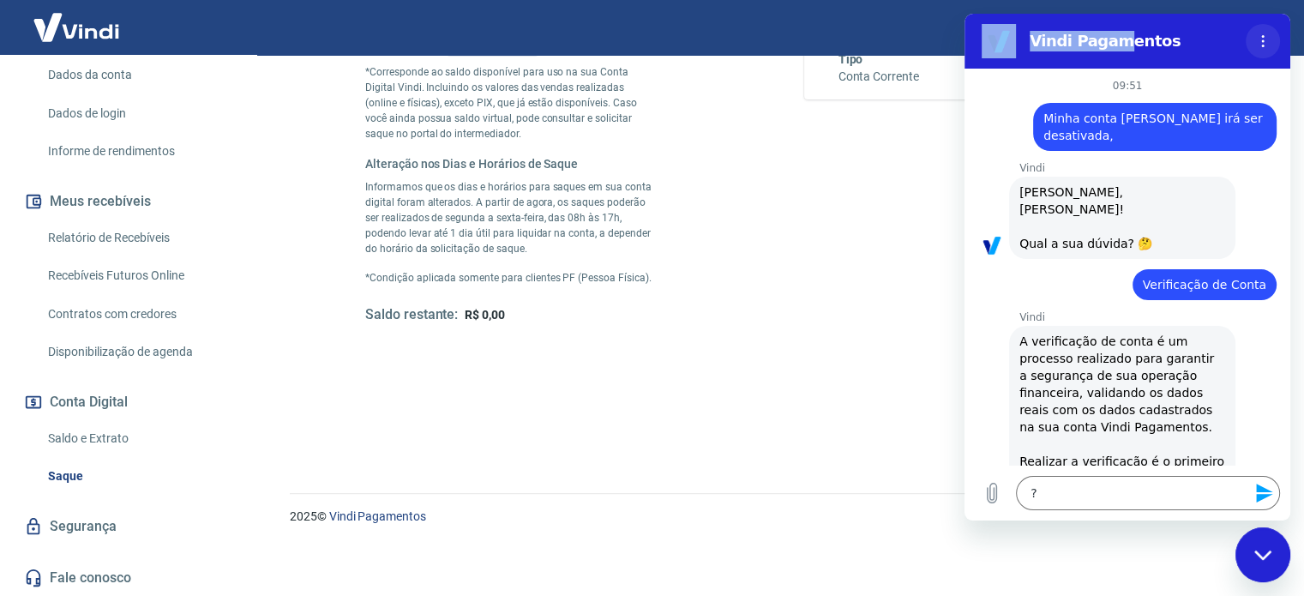
click at [1264, 31] on button "Menu de opções" at bounding box center [1263, 41] width 34 height 34
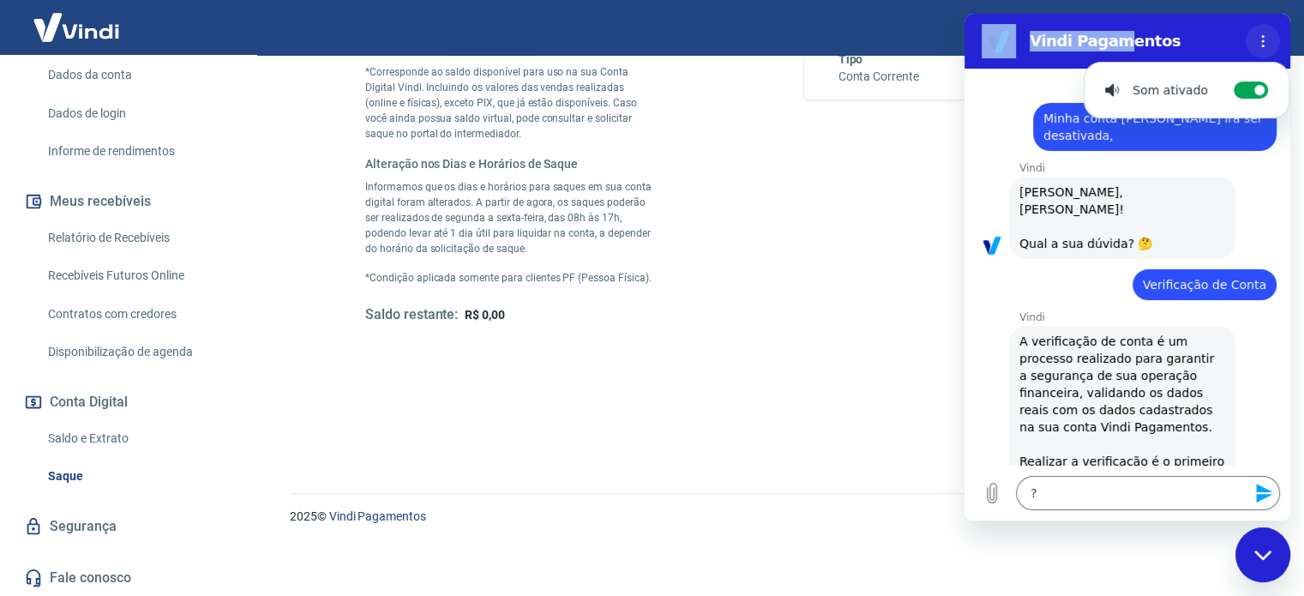
click at [1265, 30] on button "Menu de opções" at bounding box center [1263, 41] width 34 height 34
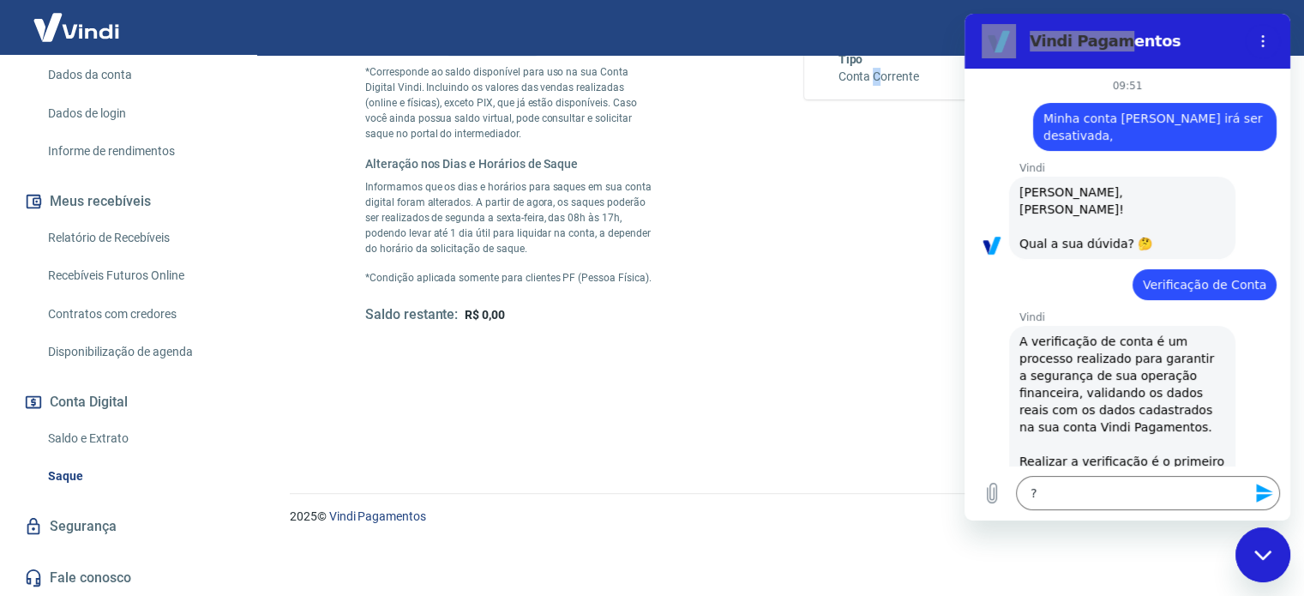
click at [876, 154] on div "Conta recebedora do saque Banco Nu Pagamentos S.A. Tipo Conta Corrente Agência …" at bounding box center [996, 137] width 384 height 374
click at [1264, 18] on section "Vindi Pagamentos" at bounding box center [1127, 41] width 326 height 55
drag, startPoint x: 300, startPoint y: 4, endPoint x: 850, endPoint y: 235, distance: 596.7
click at [850, 235] on div "Conta recebedora do saque Banco Nu Pagamentos S.A. Tipo Conta Corrente Agência …" at bounding box center [996, 137] width 384 height 374
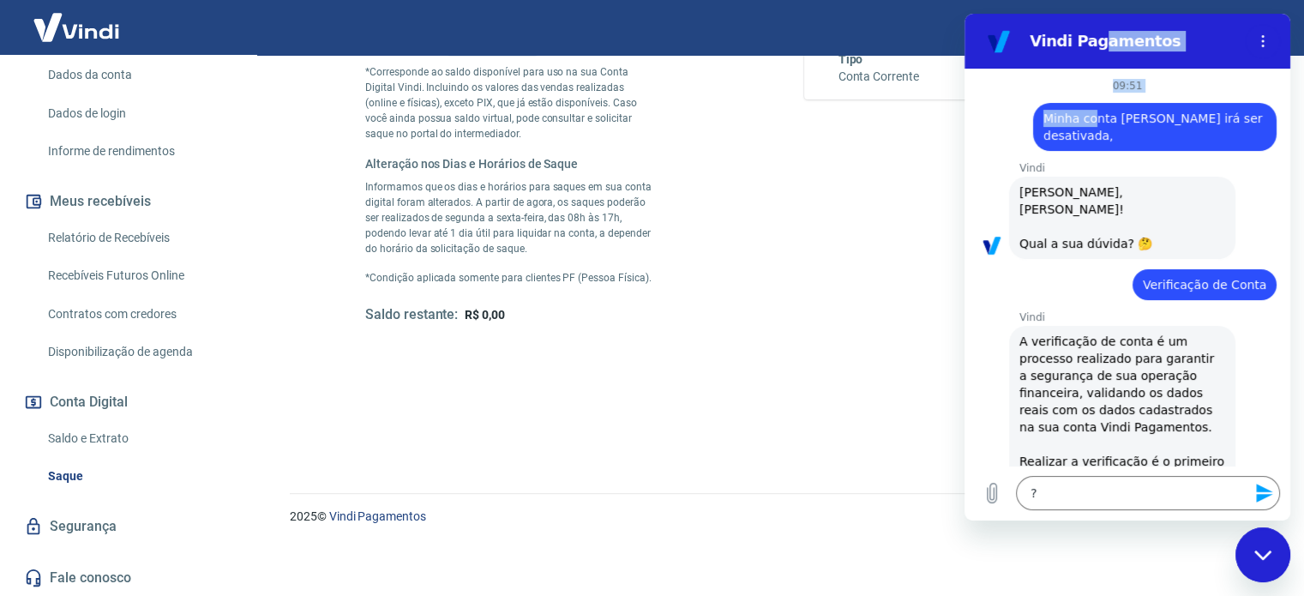
drag, startPoint x: 1089, startPoint y: 46, endPoint x: 1105, endPoint y: 93, distance: 49.9
click at [1105, 93] on div "Vindi Pagamentos 09:51 diz: Minha conta Vindi irá ser desativada, Enviado · 09:…" at bounding box center [1127, 267] width 326 height 507
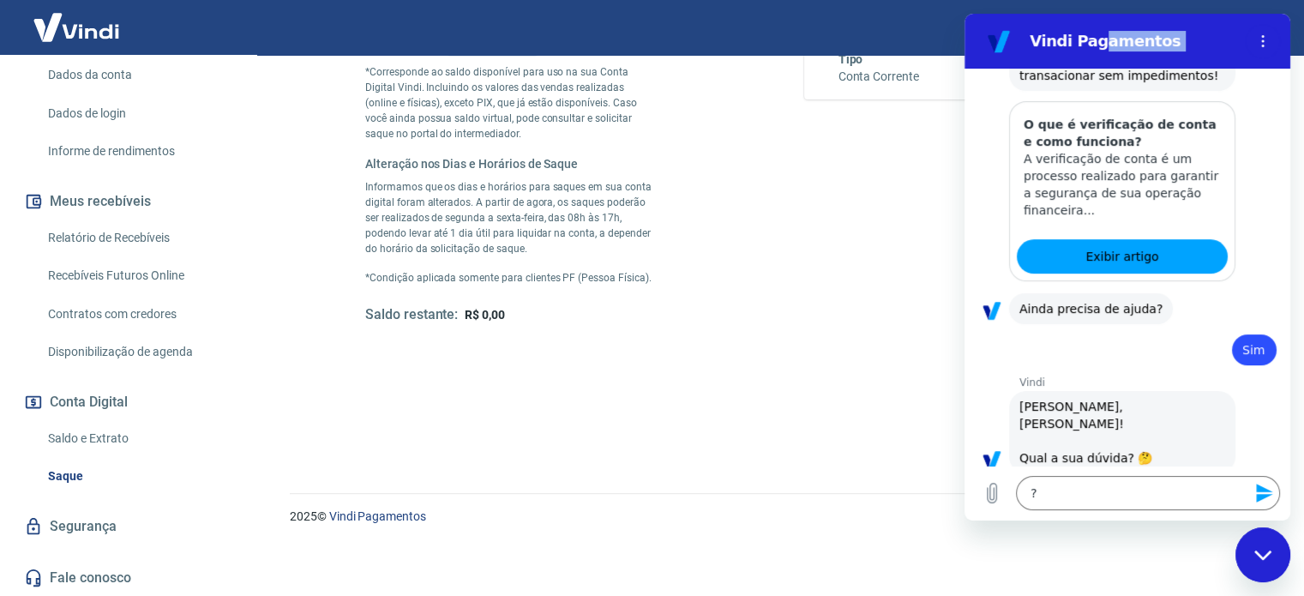
scroll to position [405, 0]
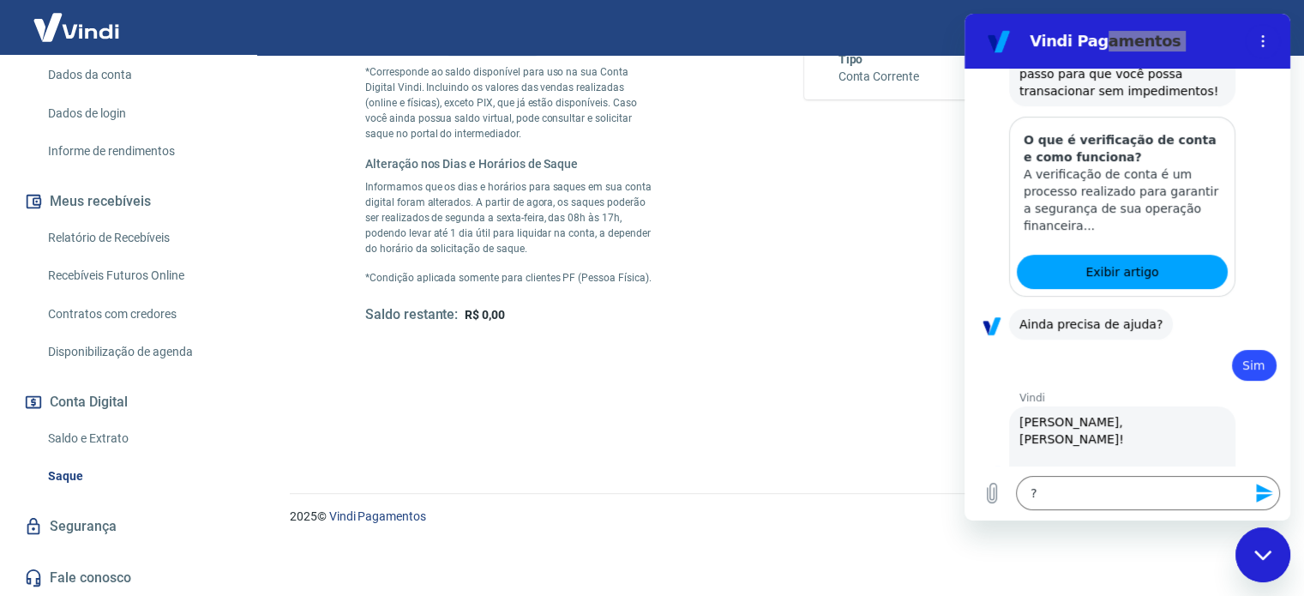
click at [864, 210] on div "Conta recebedora do saque Banco Nu Pagamentos S.A. Tipo Conta Corrente Agência …" at bounding box center [996, 137] width 384 height 374
click at [1111, 21] on section "Vindi Pagamentos" at bounding box center [1127, 41] width 326 height 55
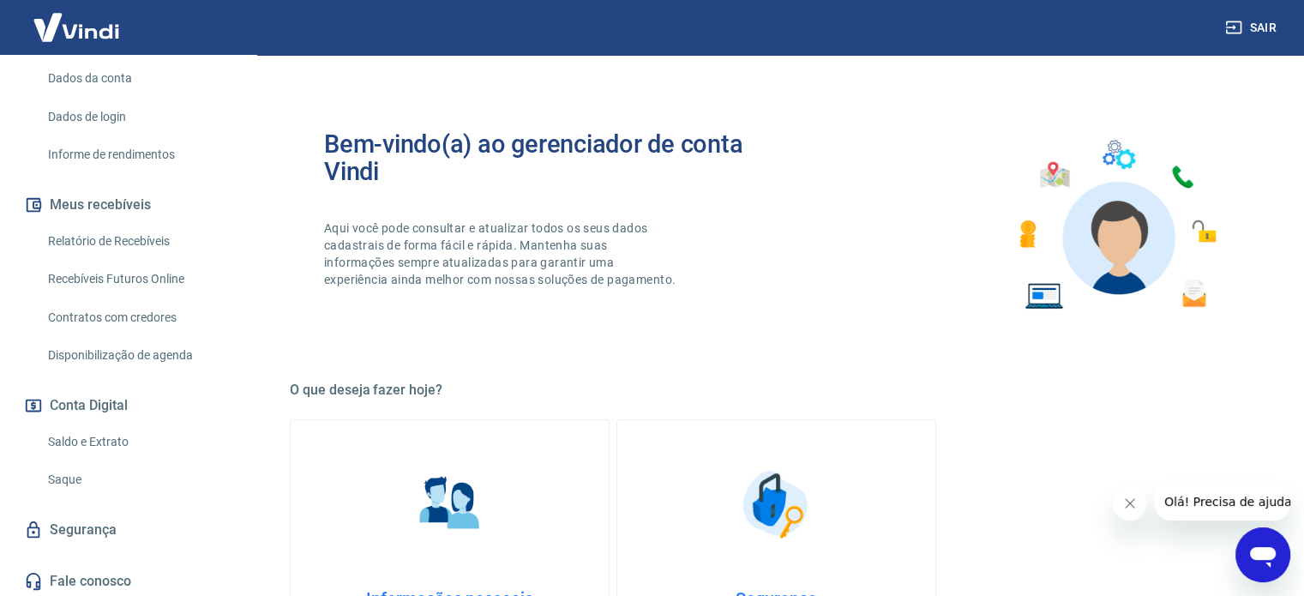
scroll to position [247, 0]
click at [69, 474] on link "Saque" at bounding box center [138, 476] width 195 height 35
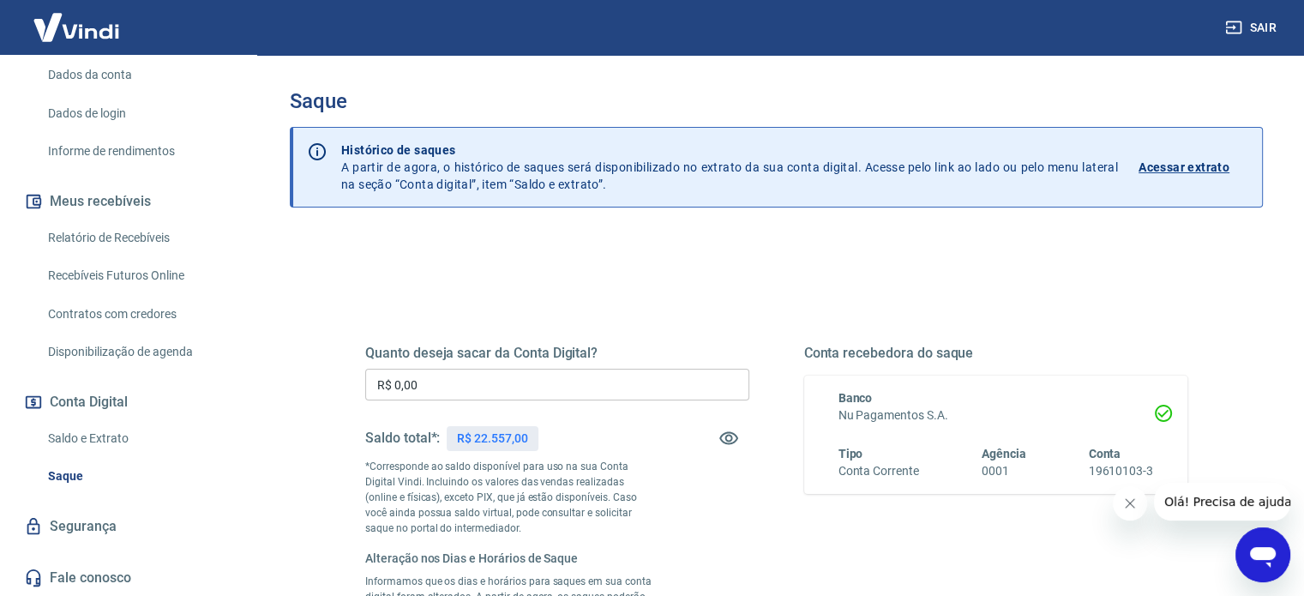
click at [574, 387] on input "R$ 0,00" at bounding box center [557, 385] width 384 height 32
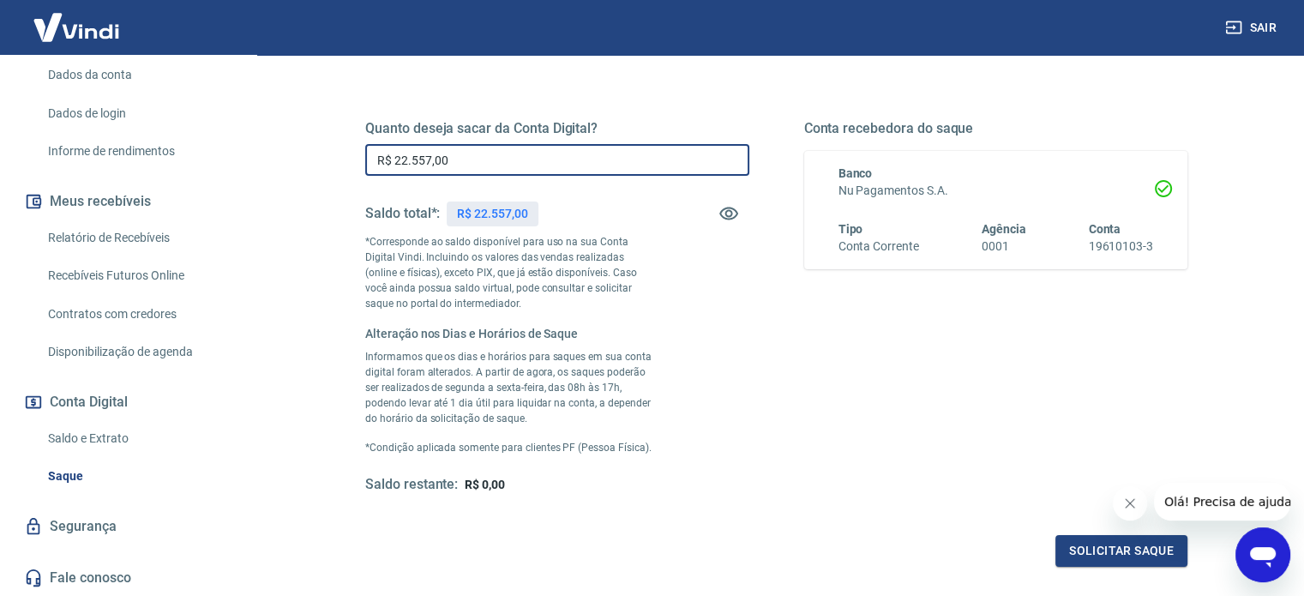
scroll to position [228, 0]
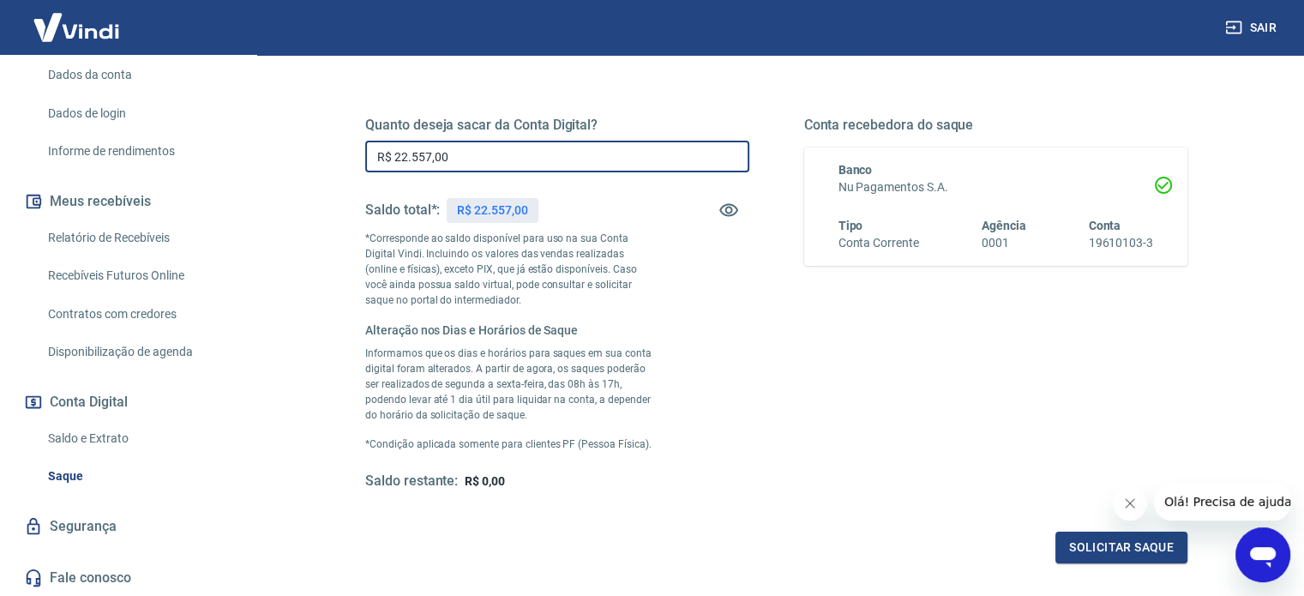
drag, startPoint x: 470, startPoint y: 157, endPoint x: 459, endPoint y: 212, distance: 55.8
click at [420, 181] on div "Quanto deseja sacar da Conta Digital? R$ 22.557,00 ​ Saldo total*: R$ 22.557,00…" at bounding box center [557, 304] width 384 height 374
drag, startPoint x: 467, startPoint y: 155, endPoint x: 411, endPoint y: 158, distance: 55.8
click at [411, 158] on input "R$ 22.000,00" at bounding box center [557, 157] width 384 height 32
drag, startPoint x: 417, startPoint y: 152, endPoint x: 520, endPoint y: 147, distance: 103.0
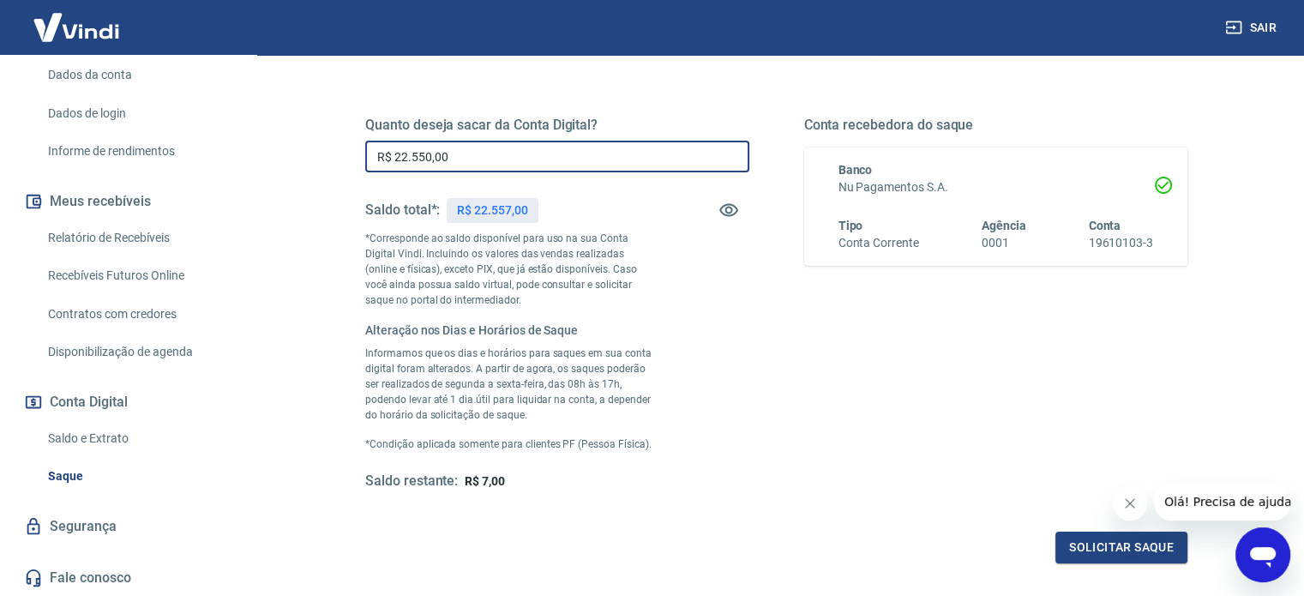
click at [520, 147] on input "R$ 22.550,00" at bounding box center [557, 157] width 384 height 32
type input "R$ 22.500,00"
click at [1123, 544] on button "Solicitar saque" at bounding box center [1121, 548] width 132 height 32
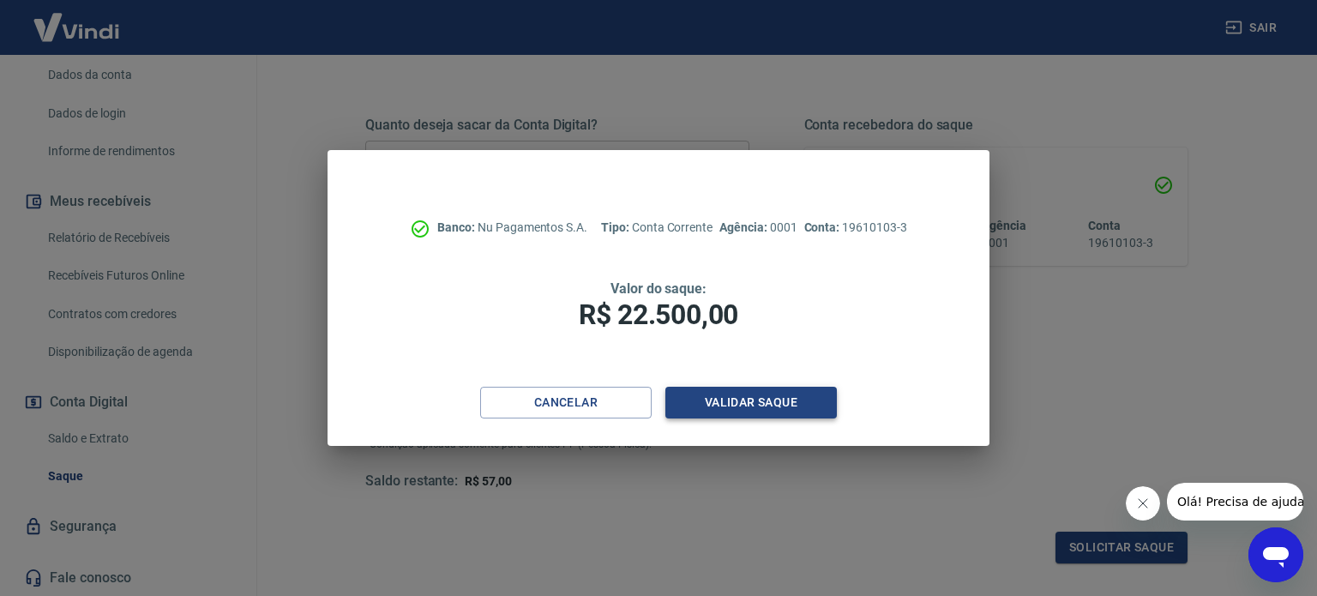
click at [756, 406] on button "Validar saque" at bounding box center [750, 403] width 171 height 32
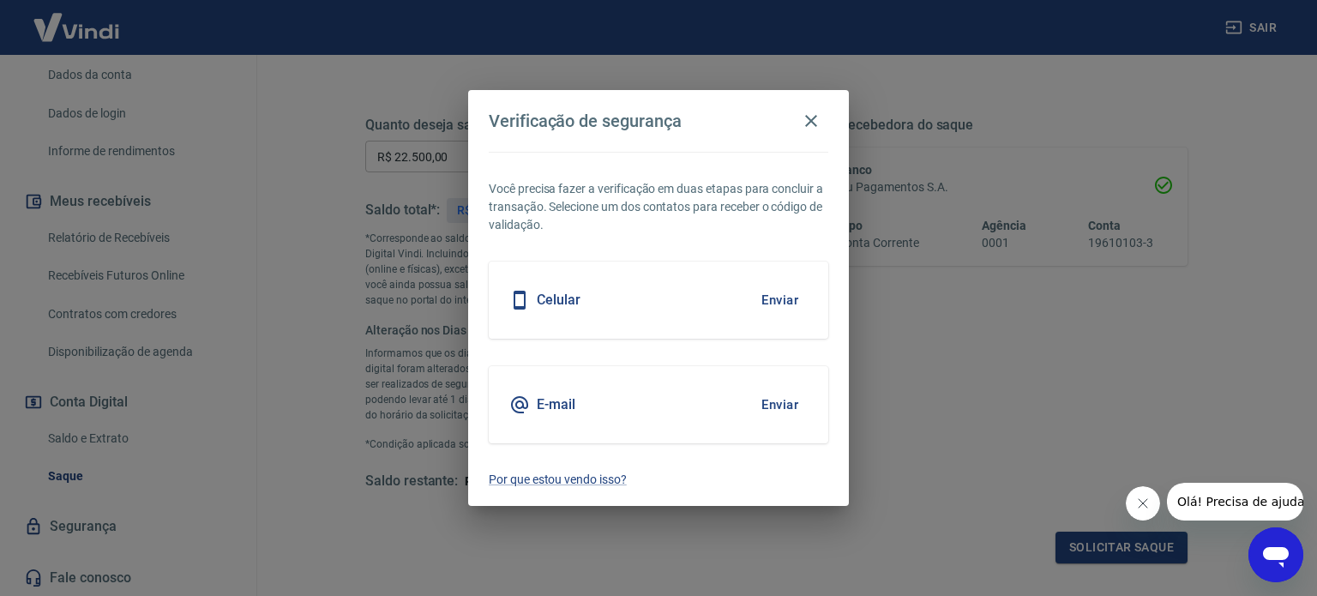
click at [648, 298] on div "Celular Enviar" at bounding box center [658, 299] width 339 height 77
click at [789, 290] on button "Enviar" at bounding box center [780, 300] width 56 height 36
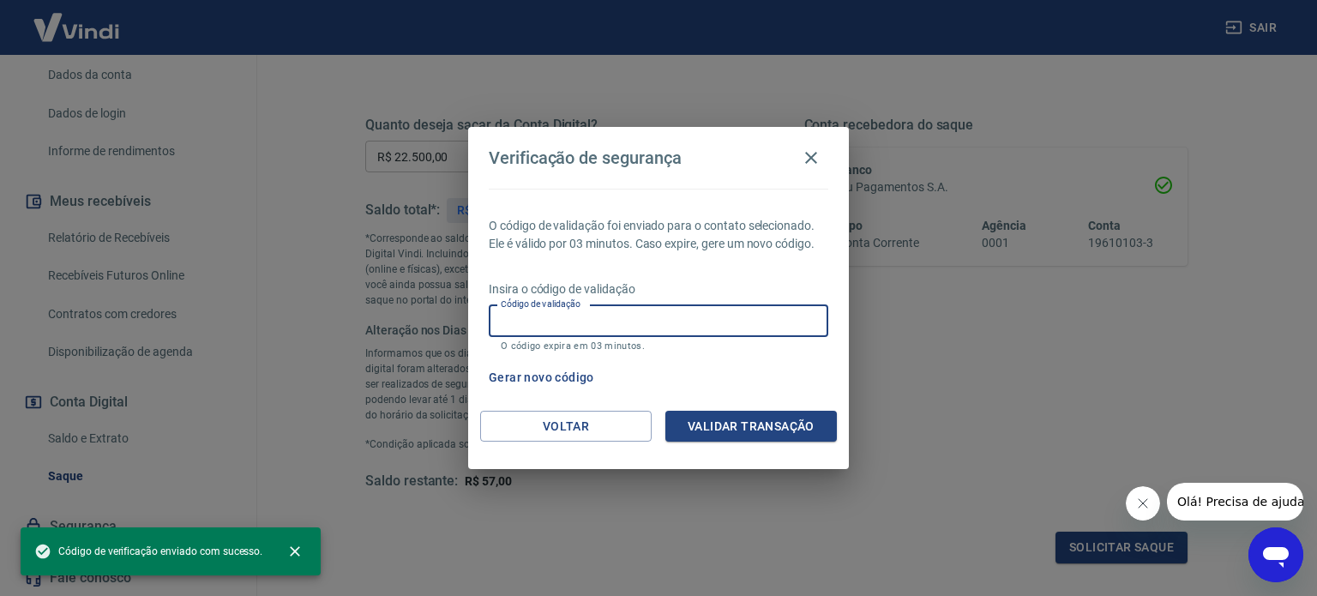
click at [636, 315] on input "Código de validação" at bounding box center [658, 321] width 339 height 32
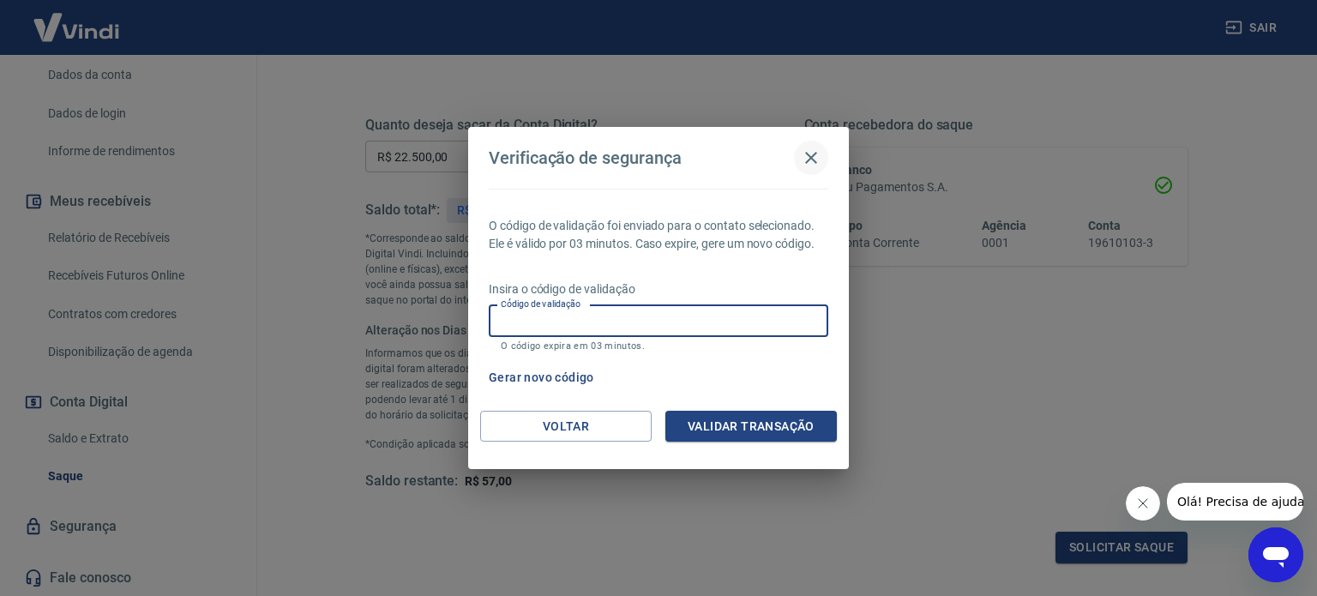
click at [816, 160] on icon "button" at bounding box center [811, 157] width 21 height 21
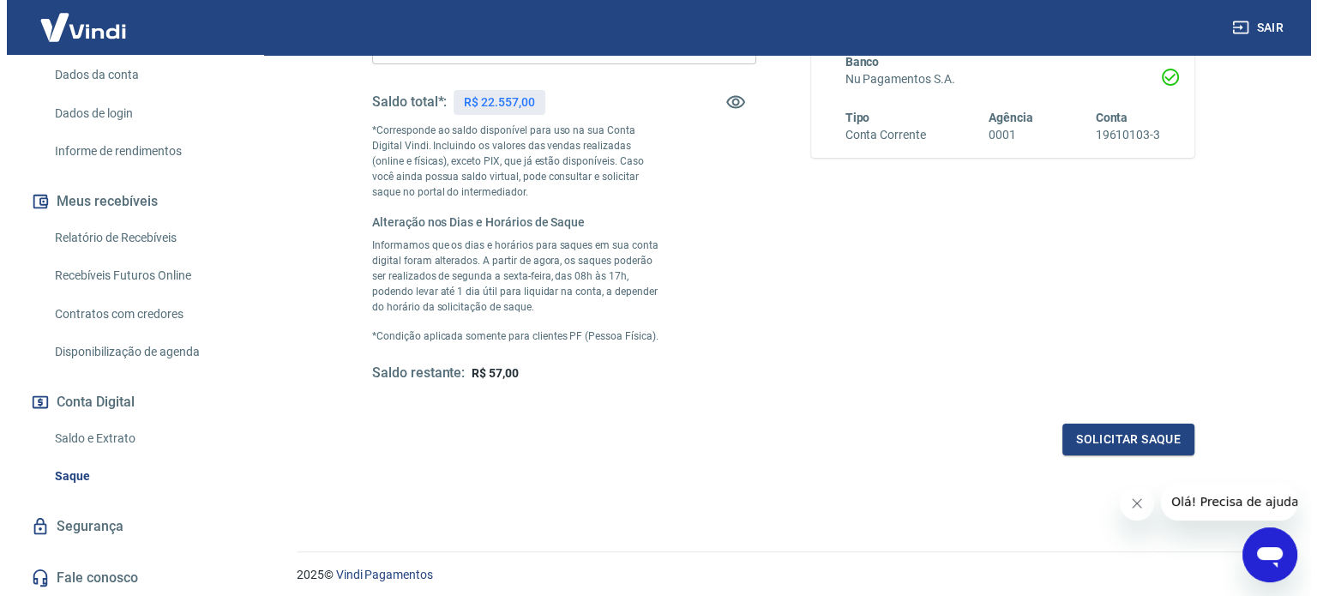
scroll to position [343, 0]
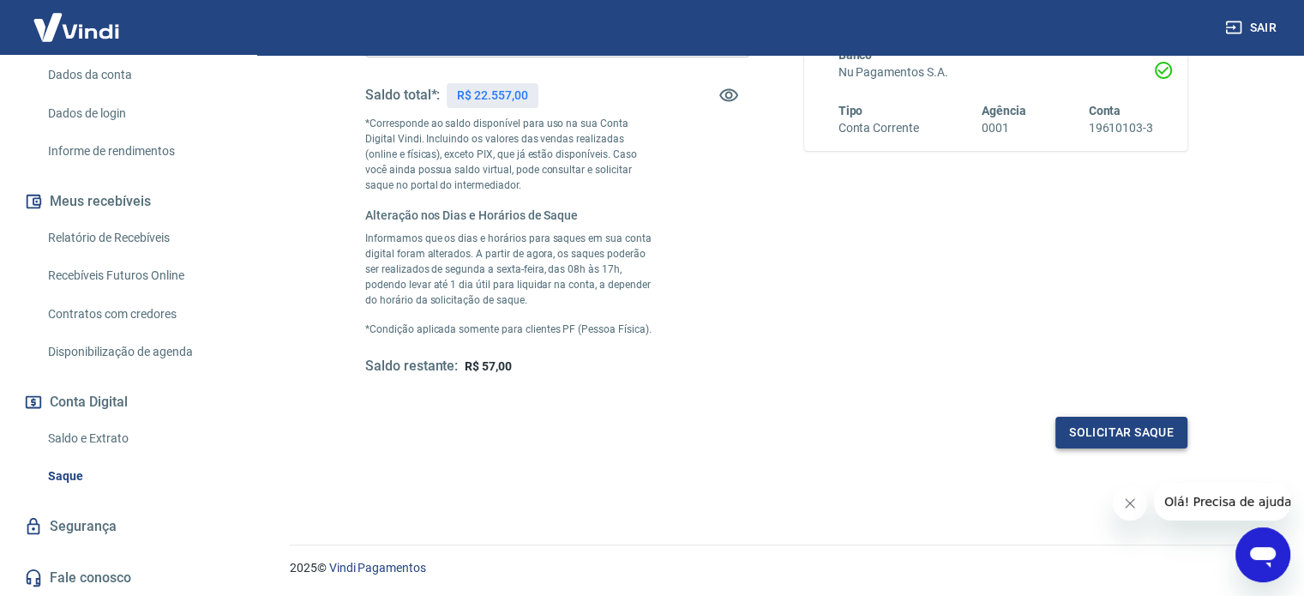
click at [1149, 425] on button "Solicitar saque" at bounding box center [1121, 433] width 132 height 32
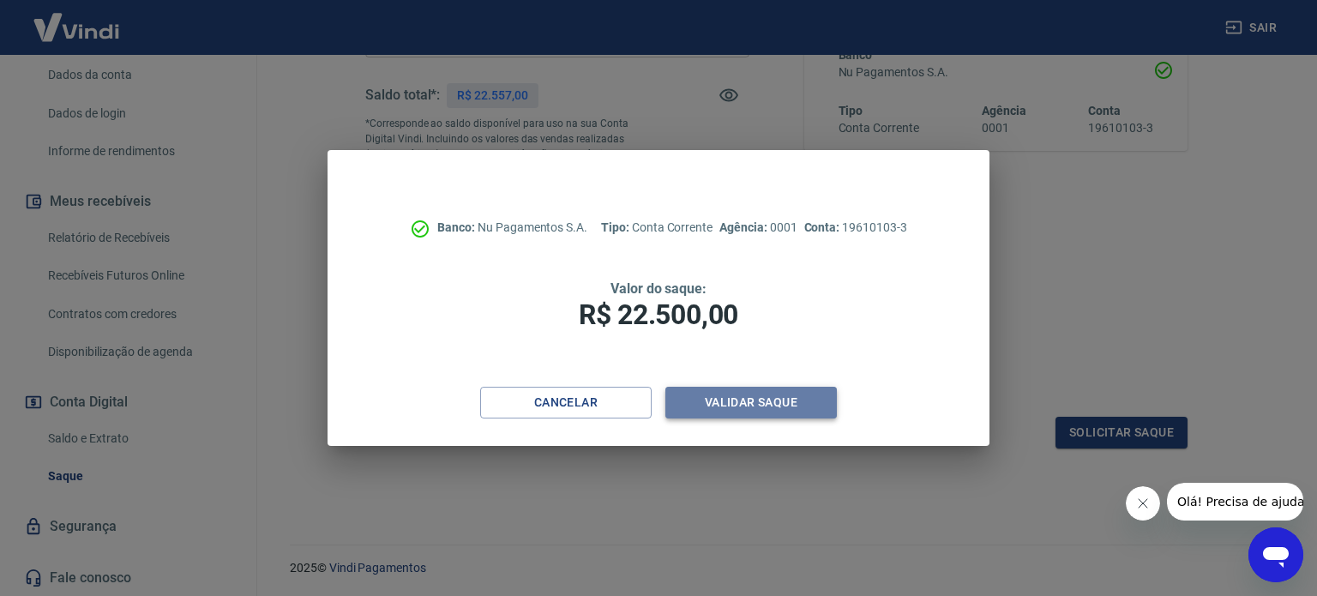
click at [747, 407] on button "Validar saque" at bounding box center [750, 403] width 171 height 32
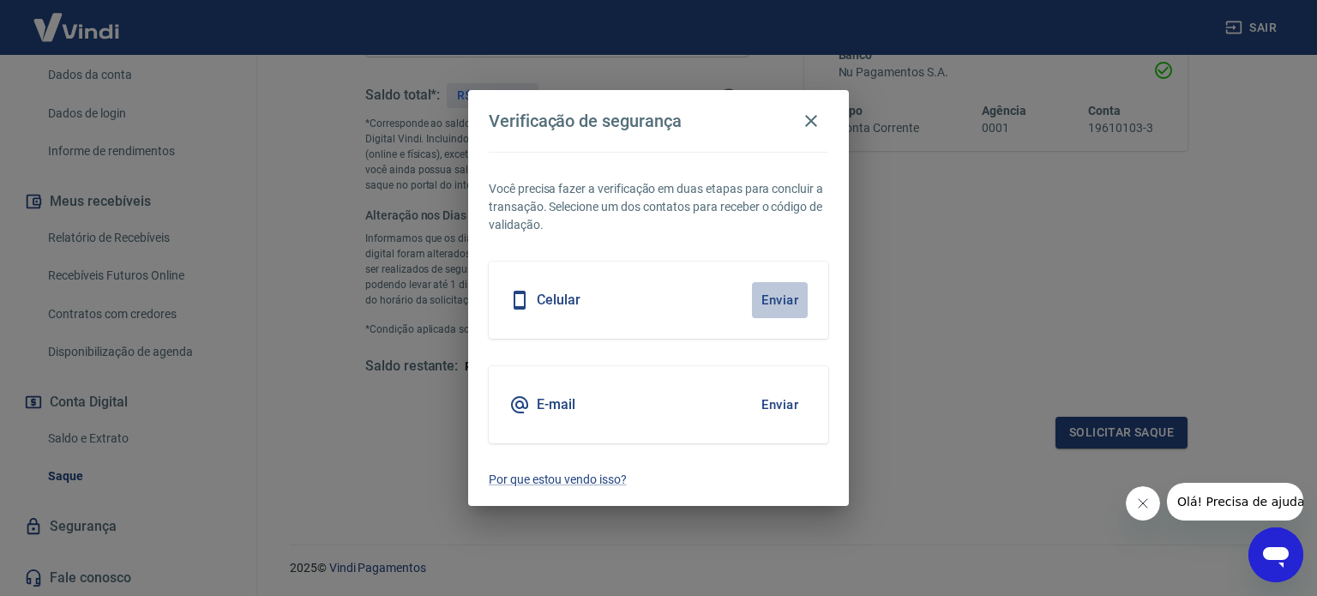
click at [778, 298] on button "Enviar" at bounding box center [780, 300] width 56 height 36
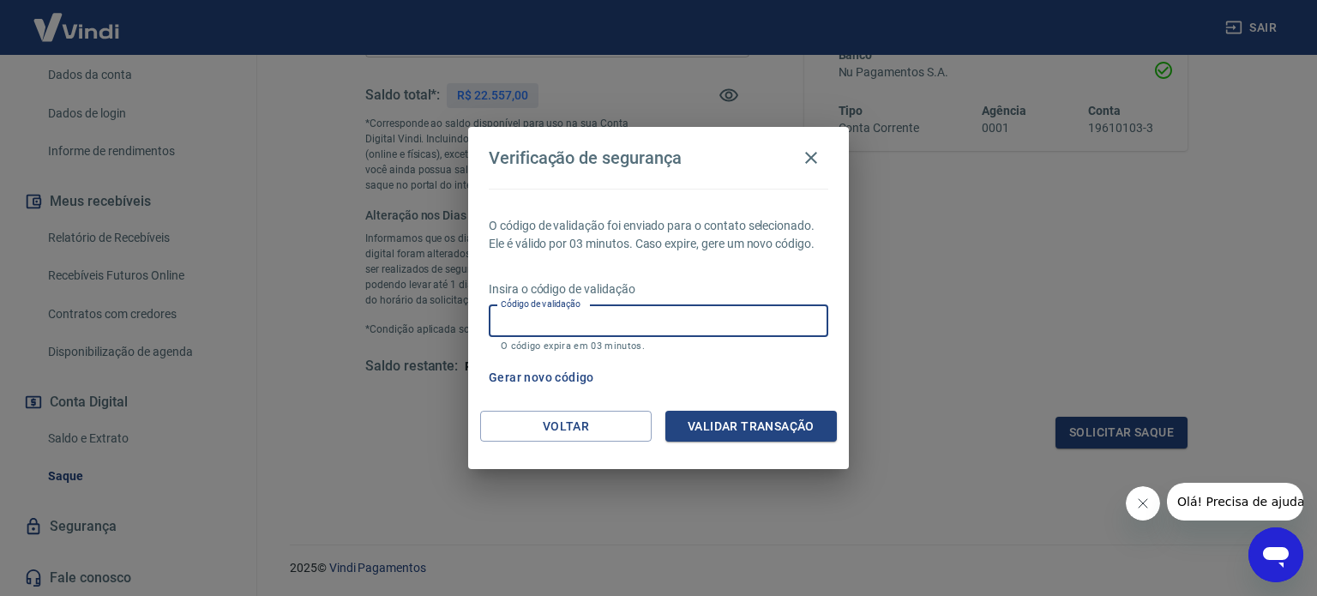
click at [651, 321] on input "Código de validação" at bounding box center [658, 321] width 339 height 32
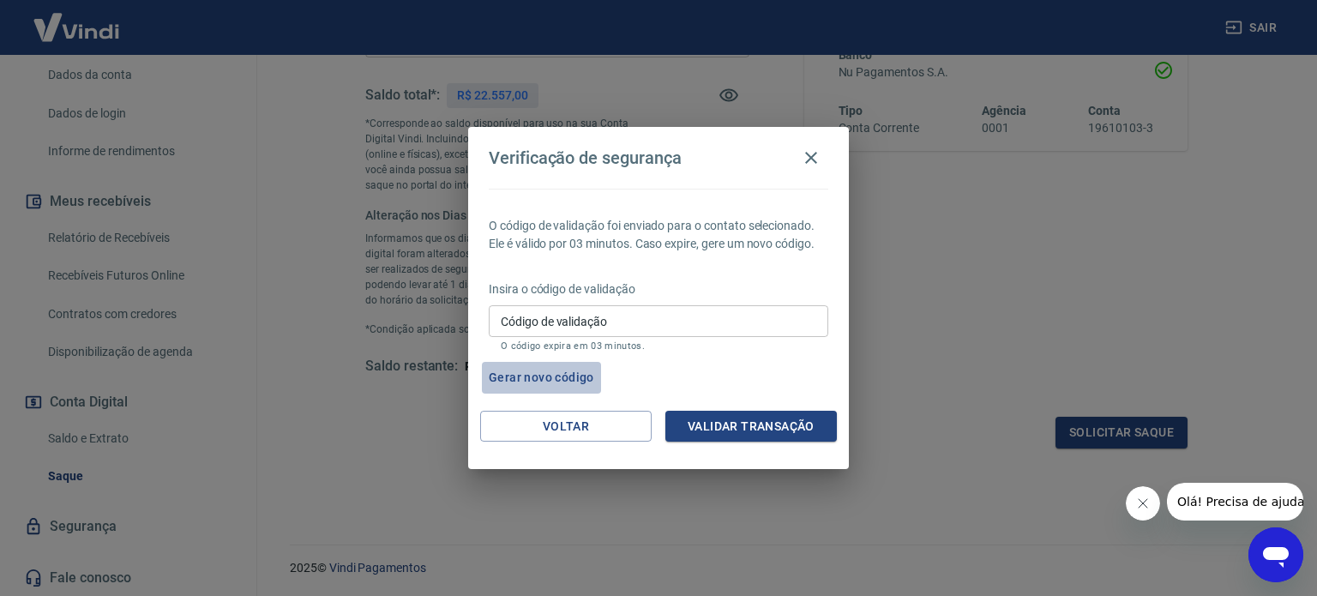
click at [532, 374] on button "Gerar novo código" at bounding box center [541, 378] width 119 height 32
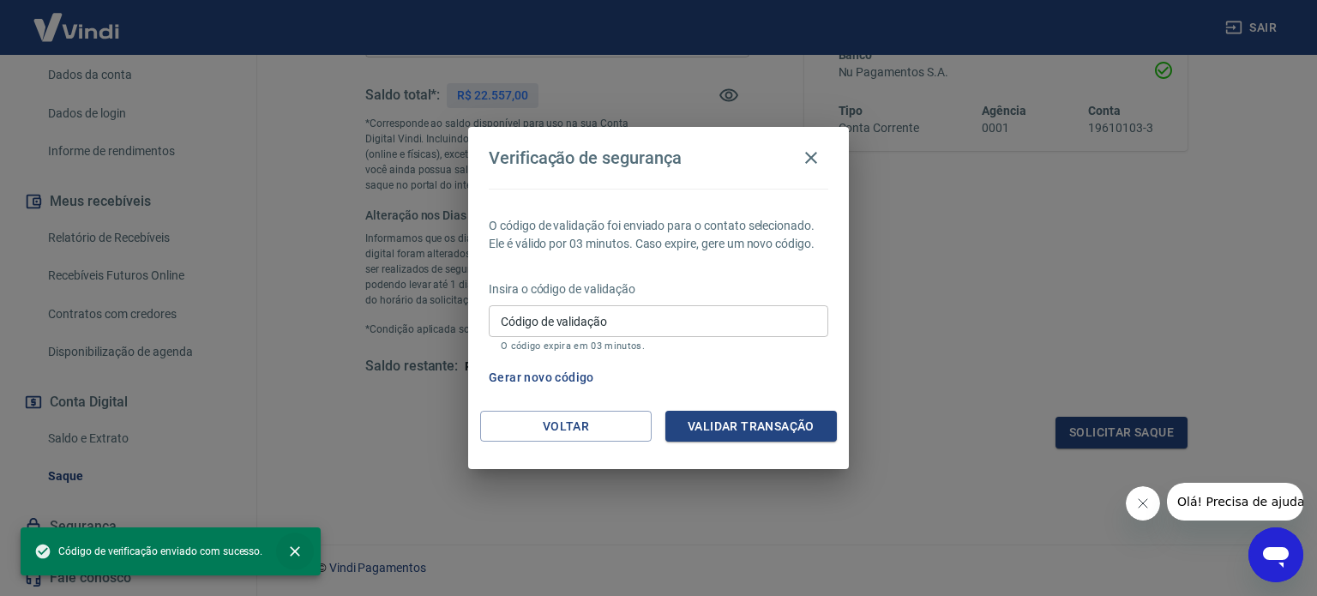
click at [292, 552] on icon "close" at bounding box center [295, 551] width 10 height 10
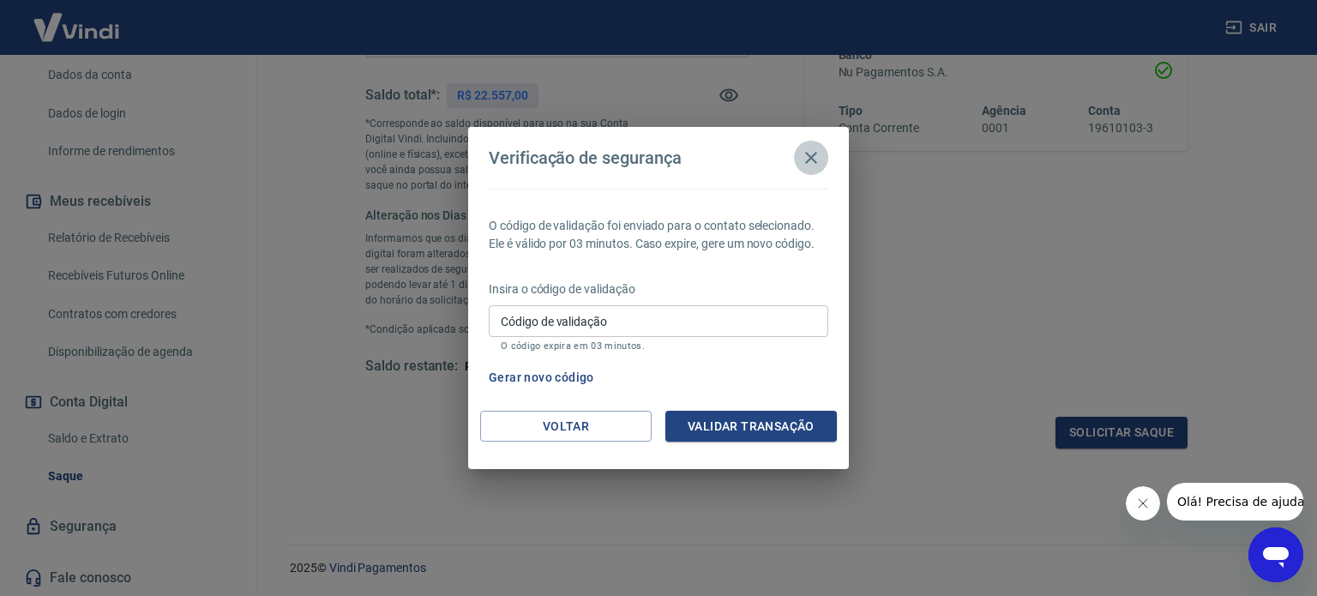
click at [811, 157] on icon "button" at bounding box center [811, 158] width 12 height 12
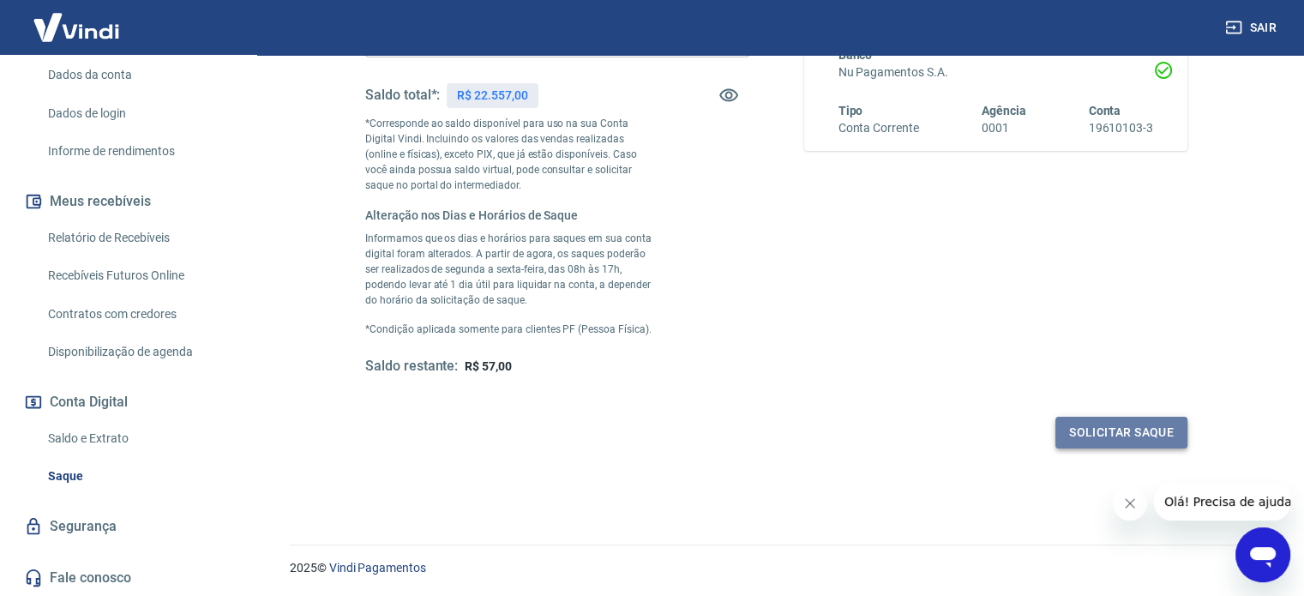
click at [1078, 427] on button "Solicitar saque" at bounding box center [1121, 433] width 132 height 32
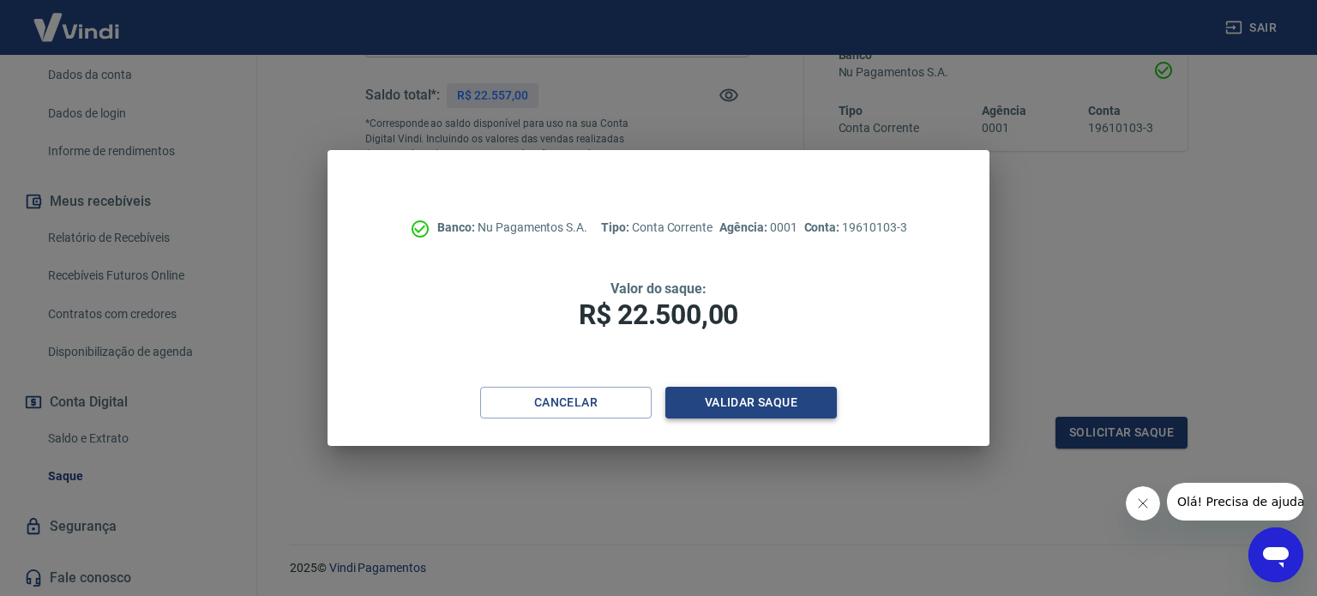
click at [736, 411] on button "Validar saque" at bounding box center [750, 403] width 171 height 32
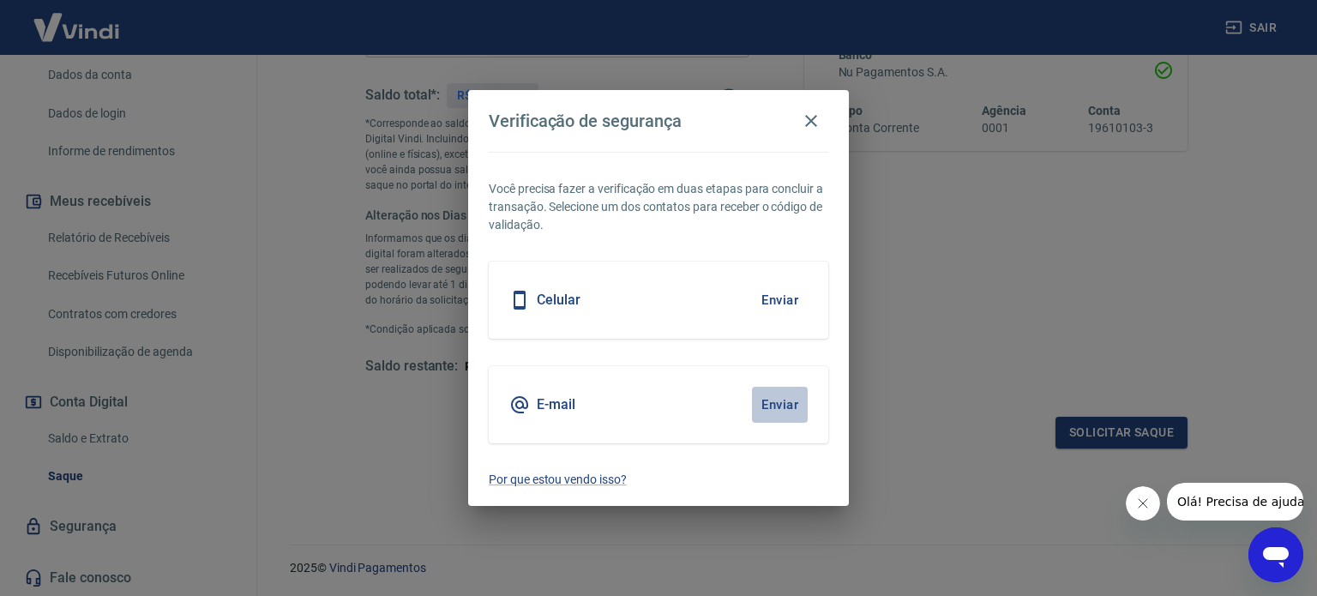
click at [778, 407] on button "Enviar" at bounding box center [780, 405] width 56 height 36
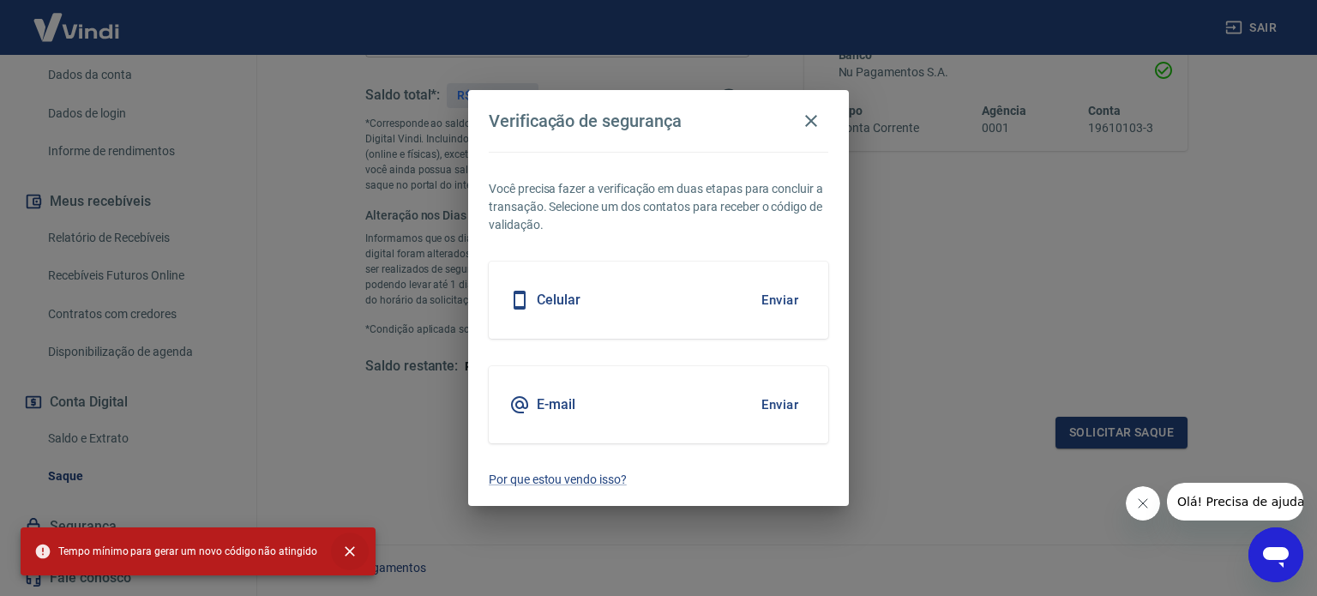
click at [345, 552] on icon "close" at bounding box center [350, 551] width 10 height 10
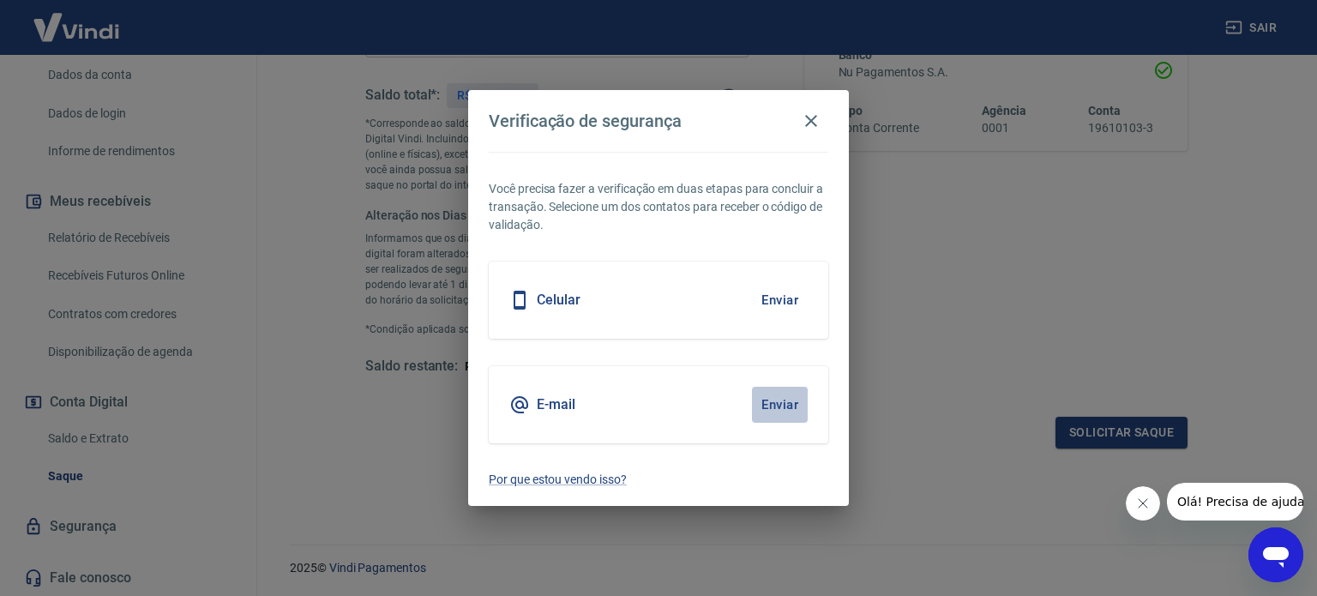
click at [784, 404] on button "Enviar" at bounding box center [780, 405] width 56 height 36
